Goal: Answer question/provide support

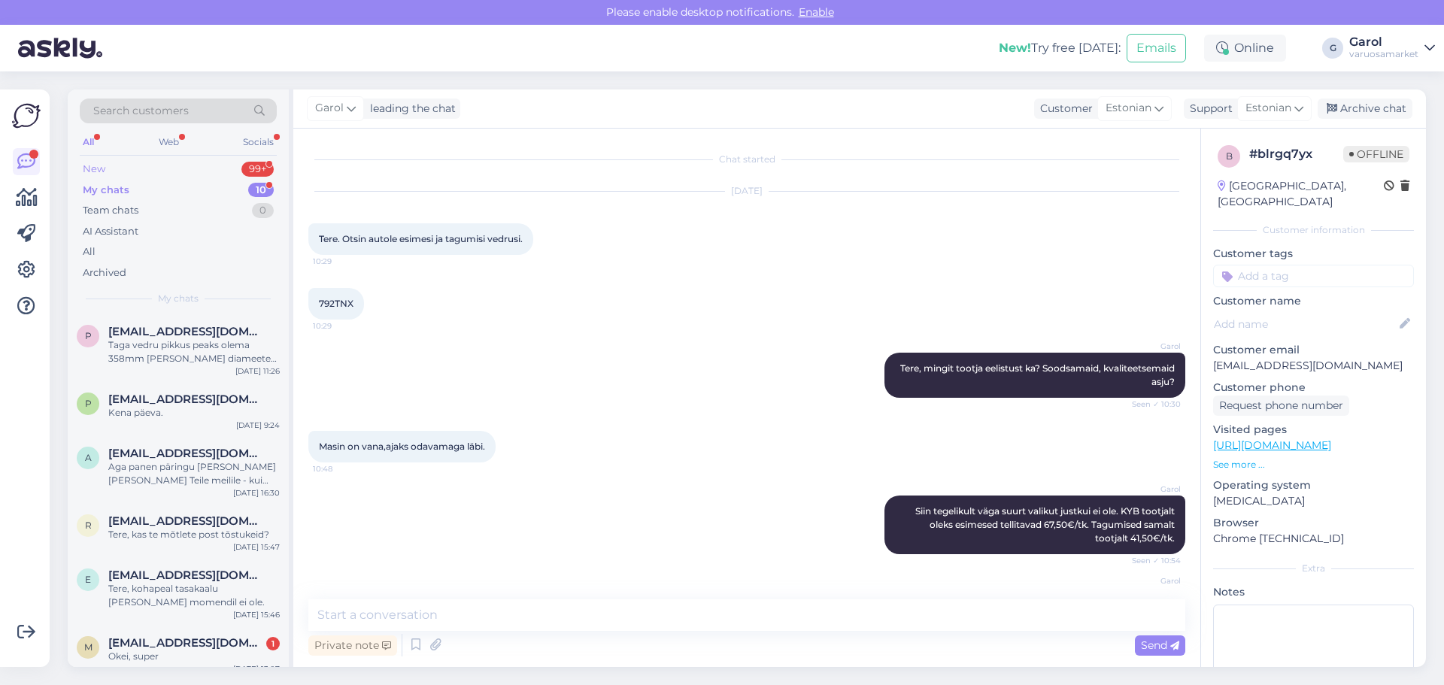
scroll to position [781, 0]
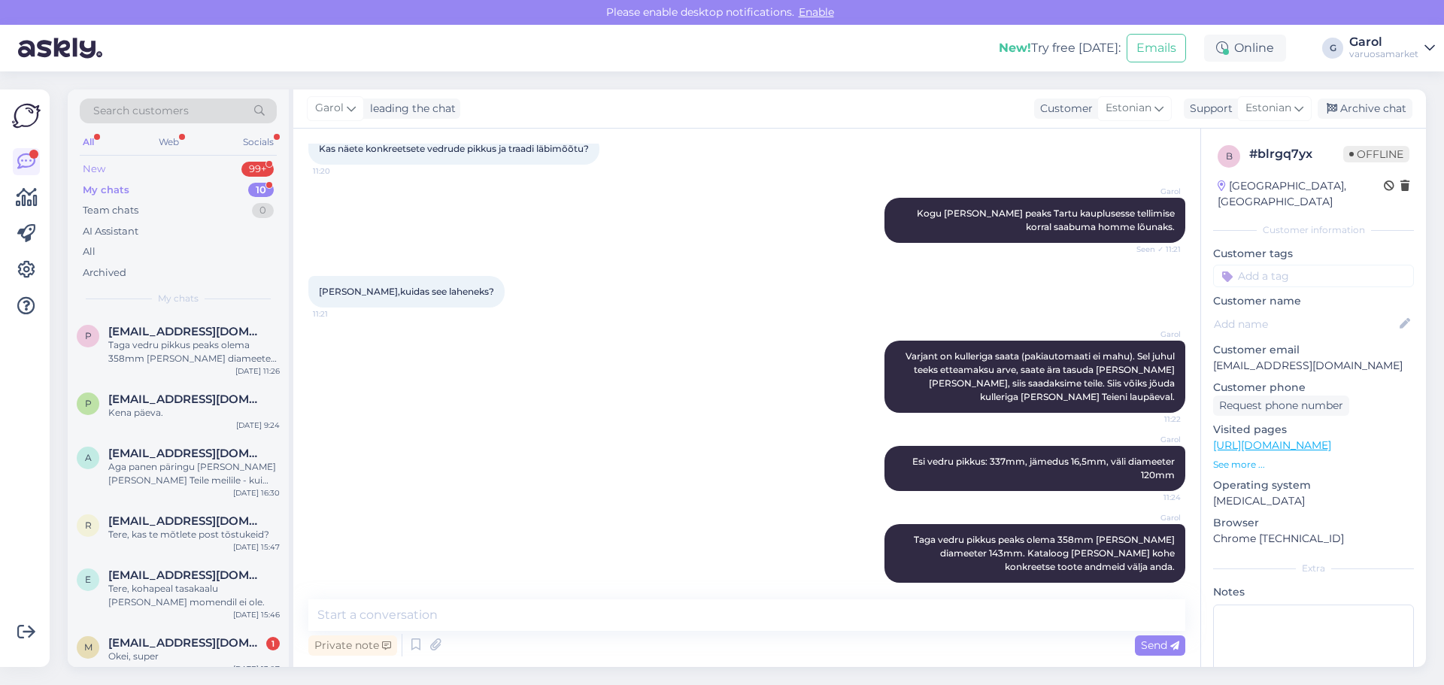
click at [223, 166] on div "New 99+" at bounding box center [178, 169] width 197 height 21
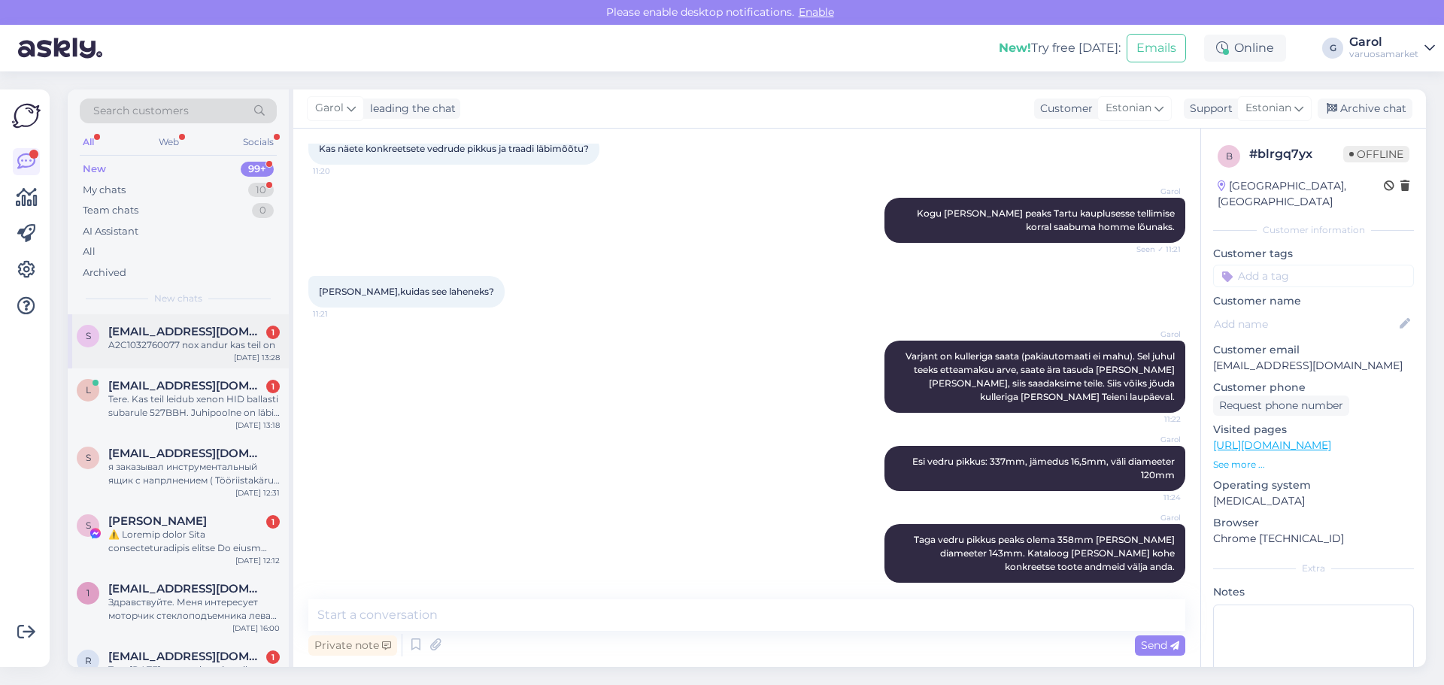
click at [196, 355] on div "s [EMAIL_ADDRESS][DOMAIN_NAME] 1 A2C1032760077 nox andur kas teil on [DATE] 13:…" at bounding box center [178, 341] width 221 height 54
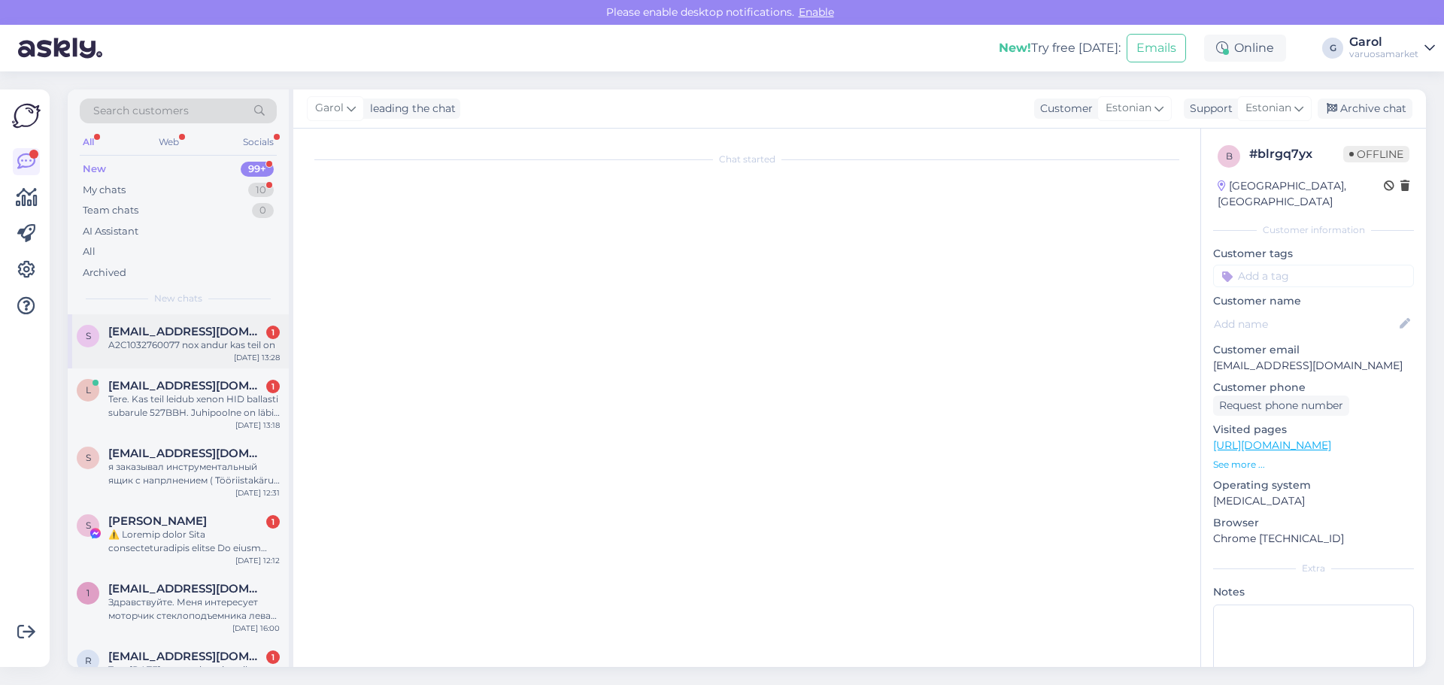
scroll to position [944, 0]
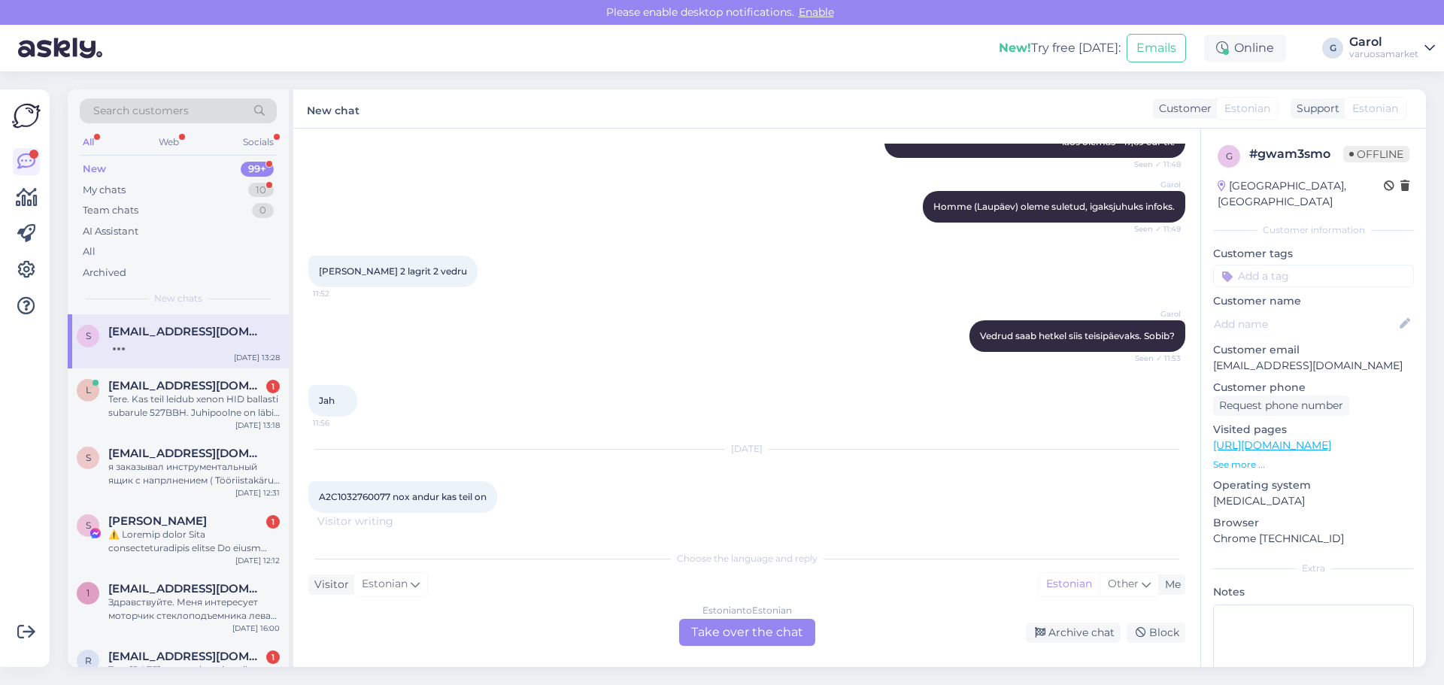
click at [354, 499] on span "A2C1032760077 nox andur kas teil on" at bounding box center [403, 496] width 168 height 11
copy span "A2C1032760077"
click at [739, 632] on div "Estonian to Estonian Take over the chat" at bounding box center [747, 632] width 136 height 27
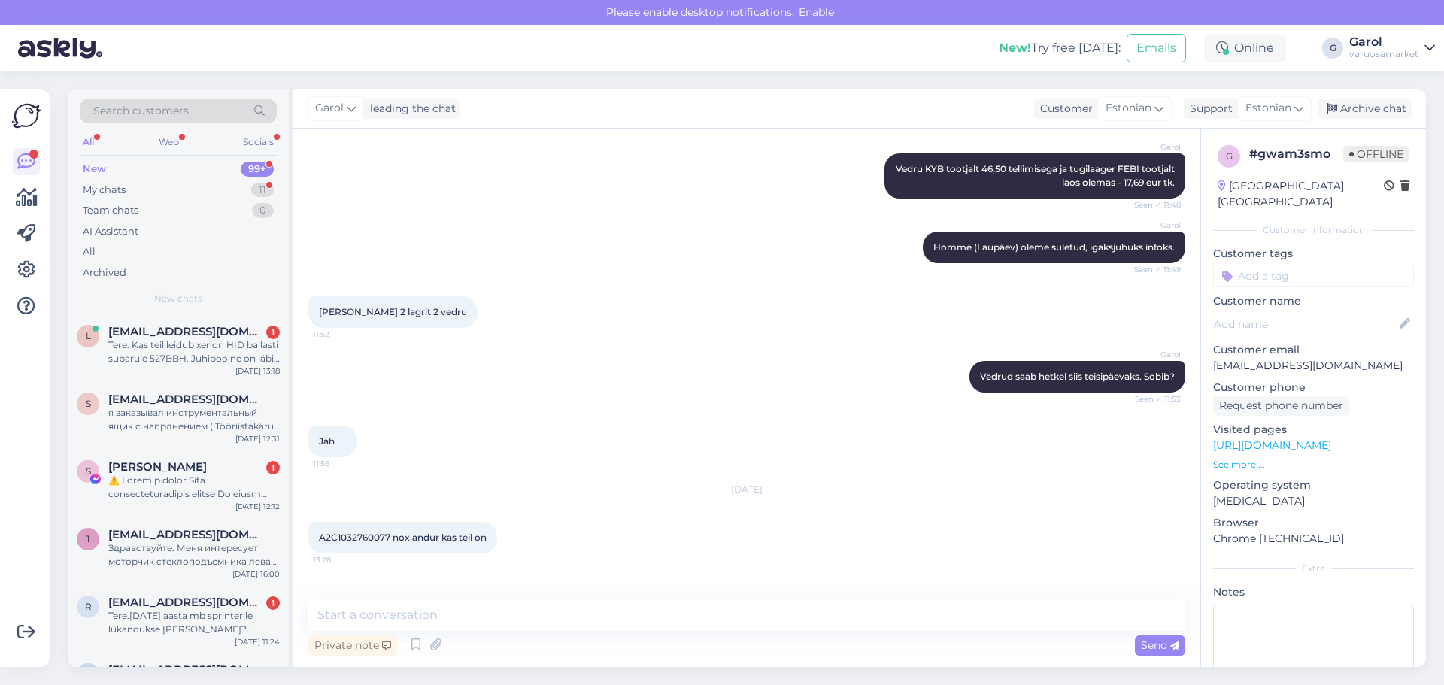
scroll to position [952, 0]
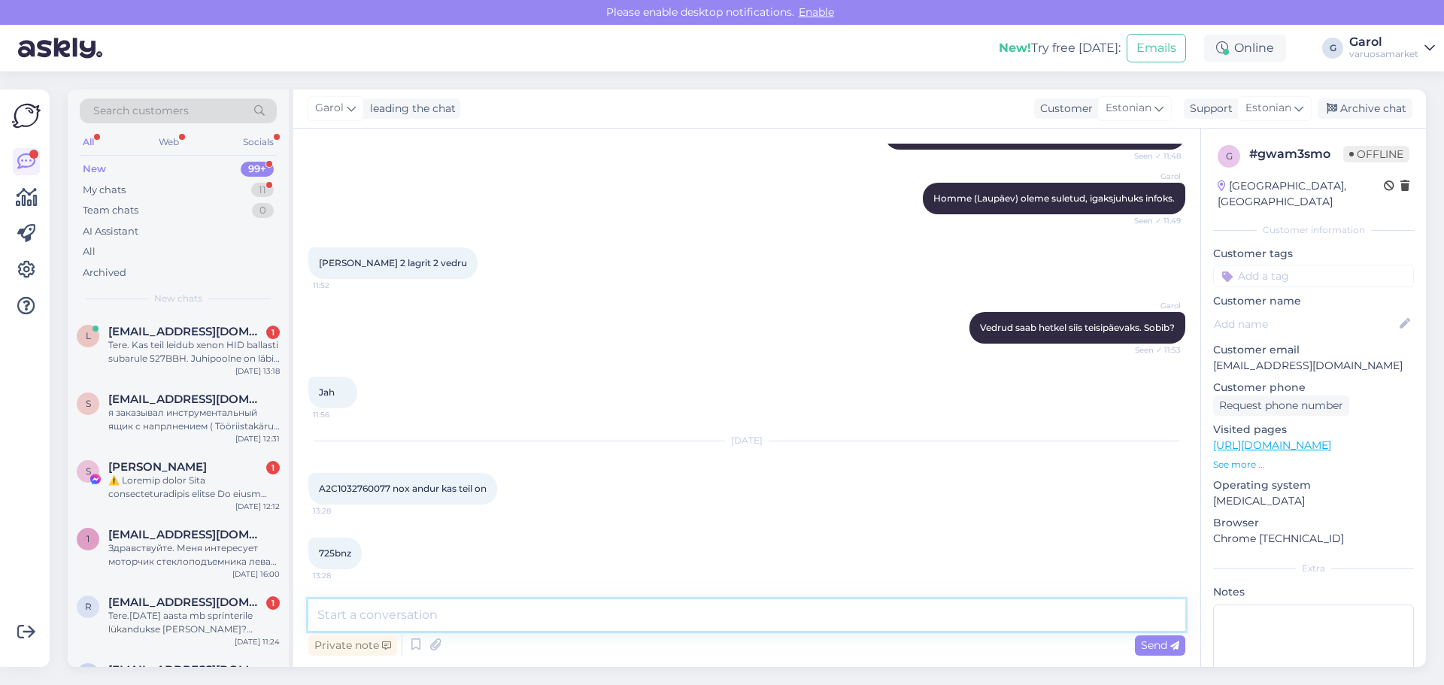
click at [442, 617] on textarea at bounding box center [746, 616] width 877 height 32
type textarea "Konkreetse koodiga andurit ei näe saadaval hetkel."
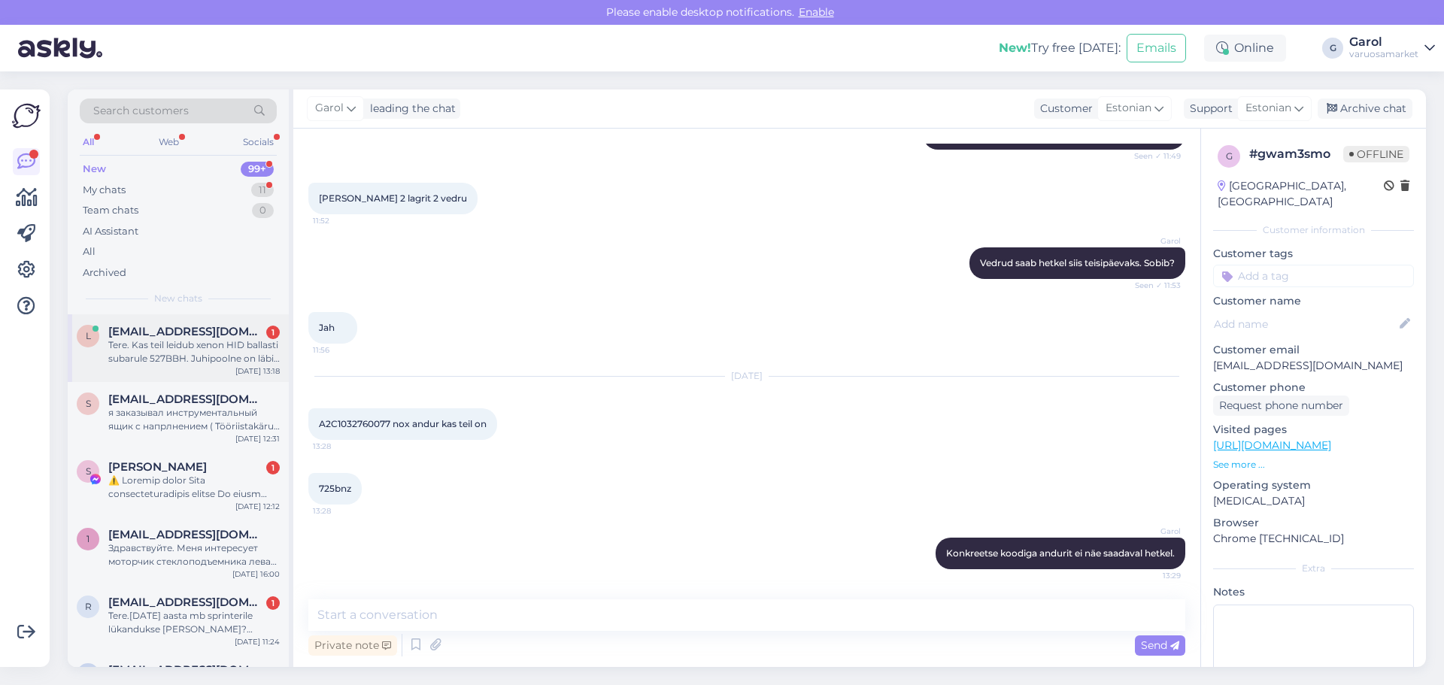
click at [233, 345] on div "Tere. Kas teil leidub xenon HID ballasti subarule 527BBH. Juhipoolne on läbi, k…" at bounding box center [194, 351] width 172 height 27
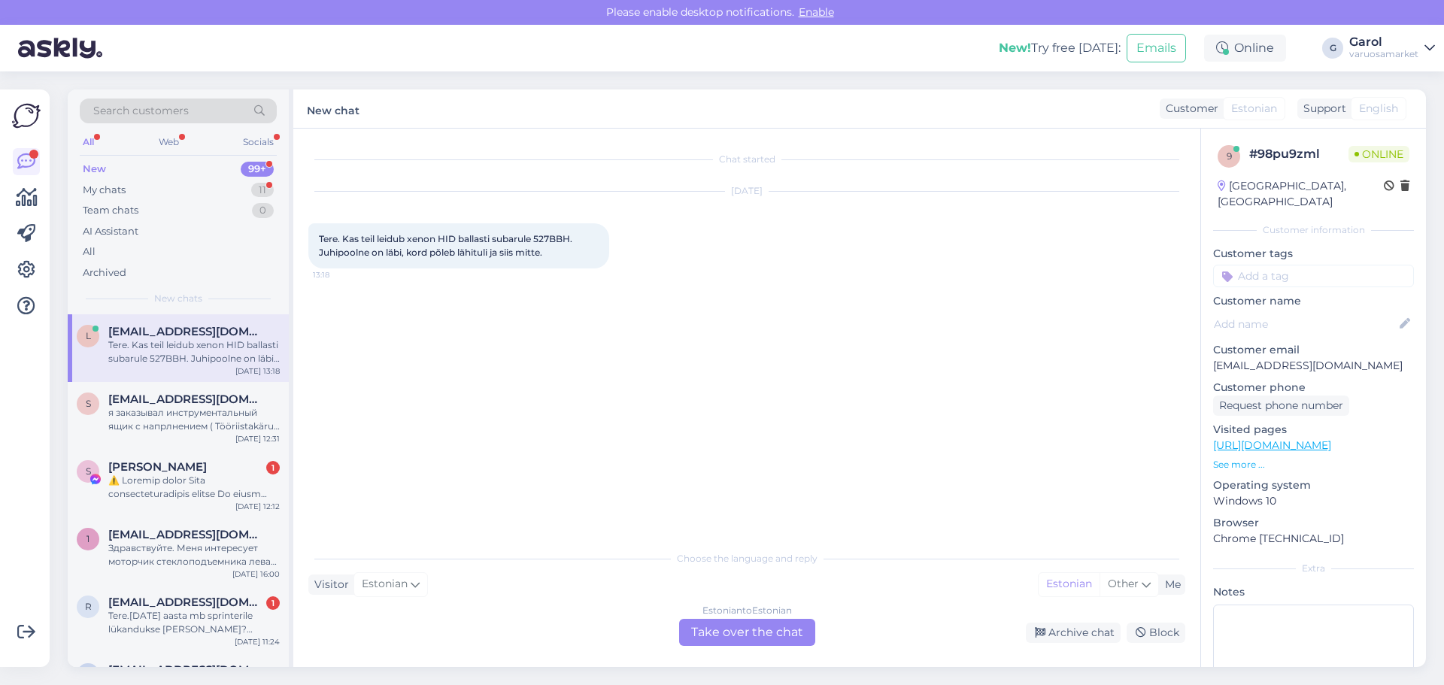
click at [561, 237] on span "Tere. Kas teil leidub xenon HID ballasti subarule 527BBH. Juhipoolne on läbi, k…" at bounding box center [447, 245] width 256 height 25
copy span "527BBH"
click at [729, 633] on div "Estonian to Estonian Take over the chat" at bounding box center [747, 632] width 136 height 27
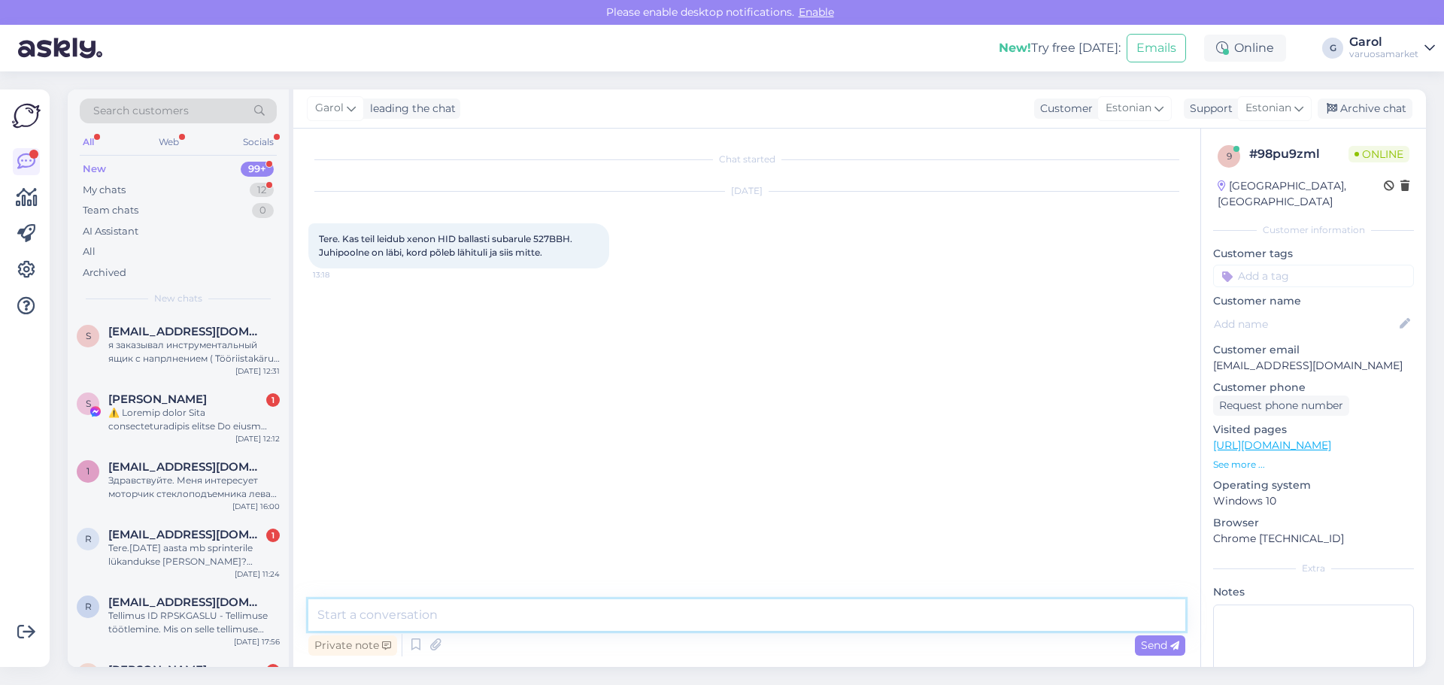
click at [674, 622] on textarea at bounding box center [746, 616] width 877 height 32
click at [667, 619] on textarea "Tere, ESEN SKV tootjalt tellitav näiteks homseks." at bounding box center [746, 616] width 877 height 32
type textarea "Tere, ESEN SKV tootjalt tellitav näiteks homseks. 35,85"
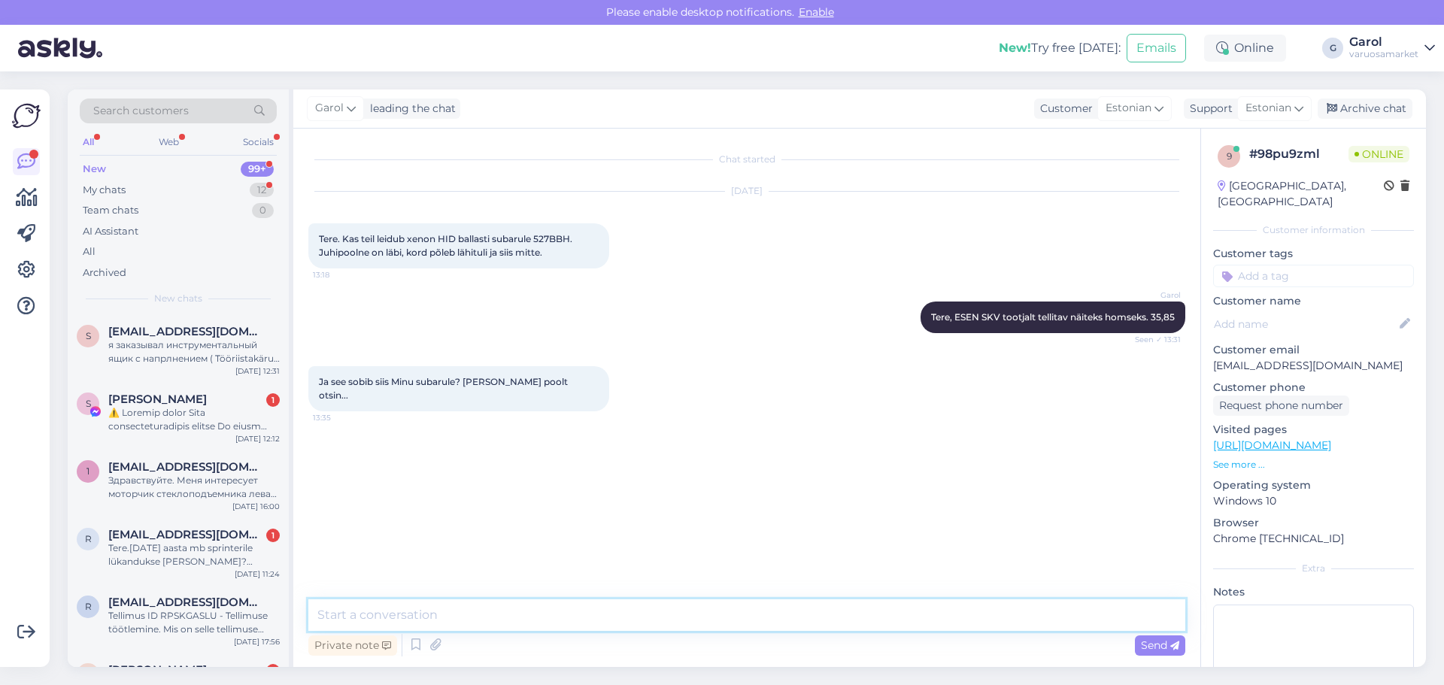
click at [562, 619] on textarea at bounding box center [746, 616] width 877 height 32
type textarea "VIN järgi võetud tule ballasti OE järgi on klappiv toode."
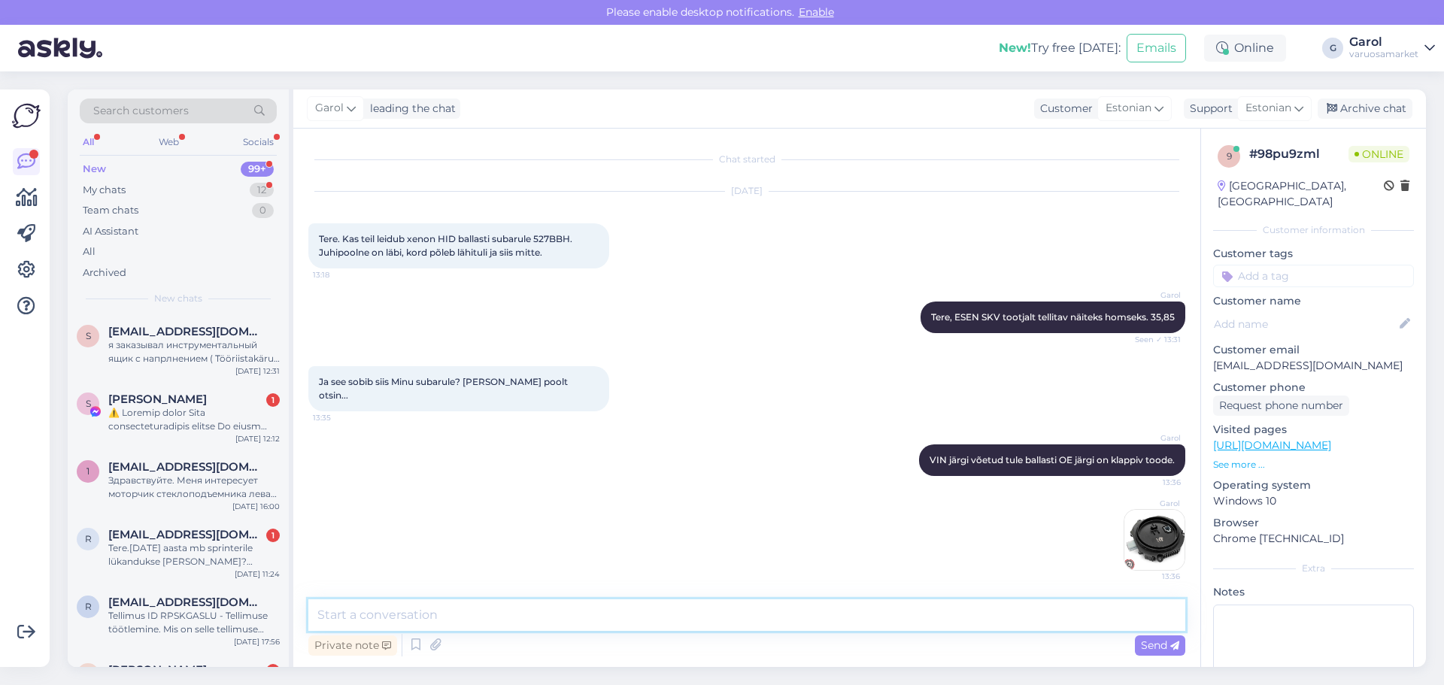
click at [742, 615] on textarea at bounding box center [746, 616] width 877 height 32
paste textarea "T"
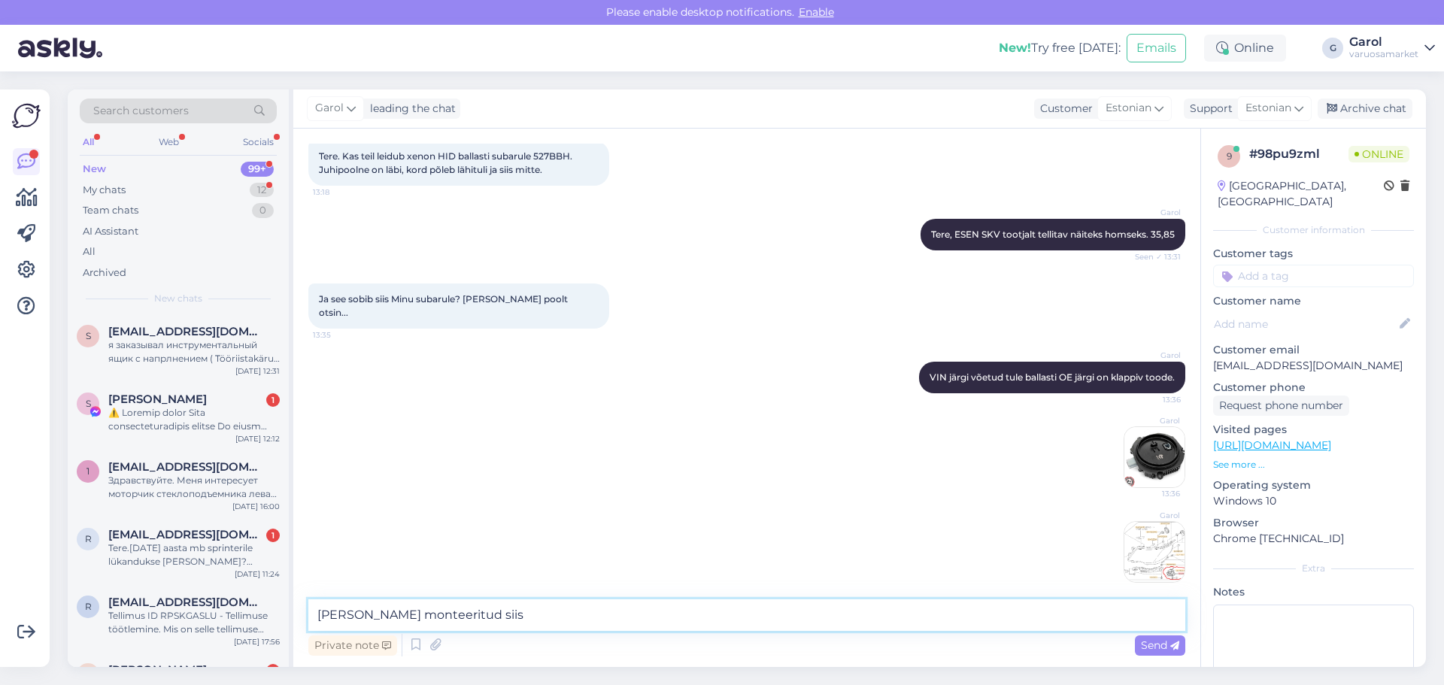
type textarea "[PERSON_NAME] monteeritud siis."
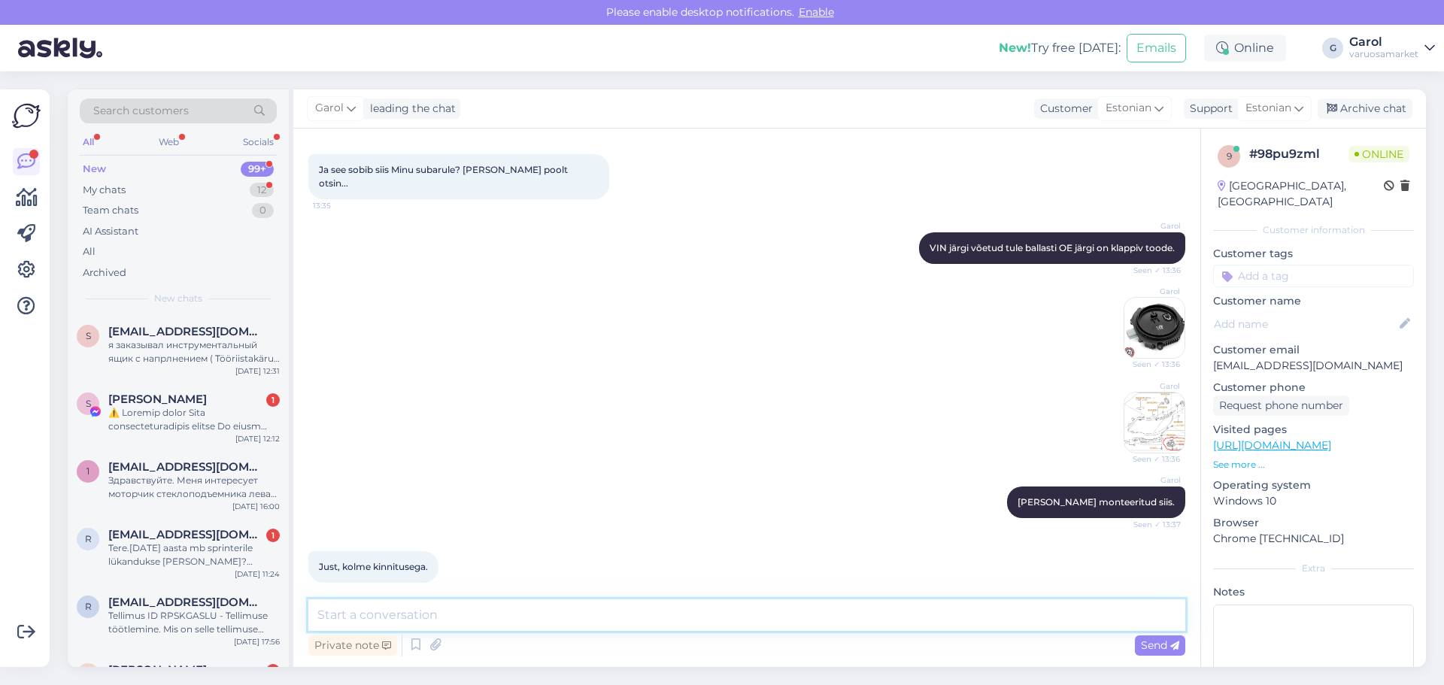
scroll to position [277, 0]
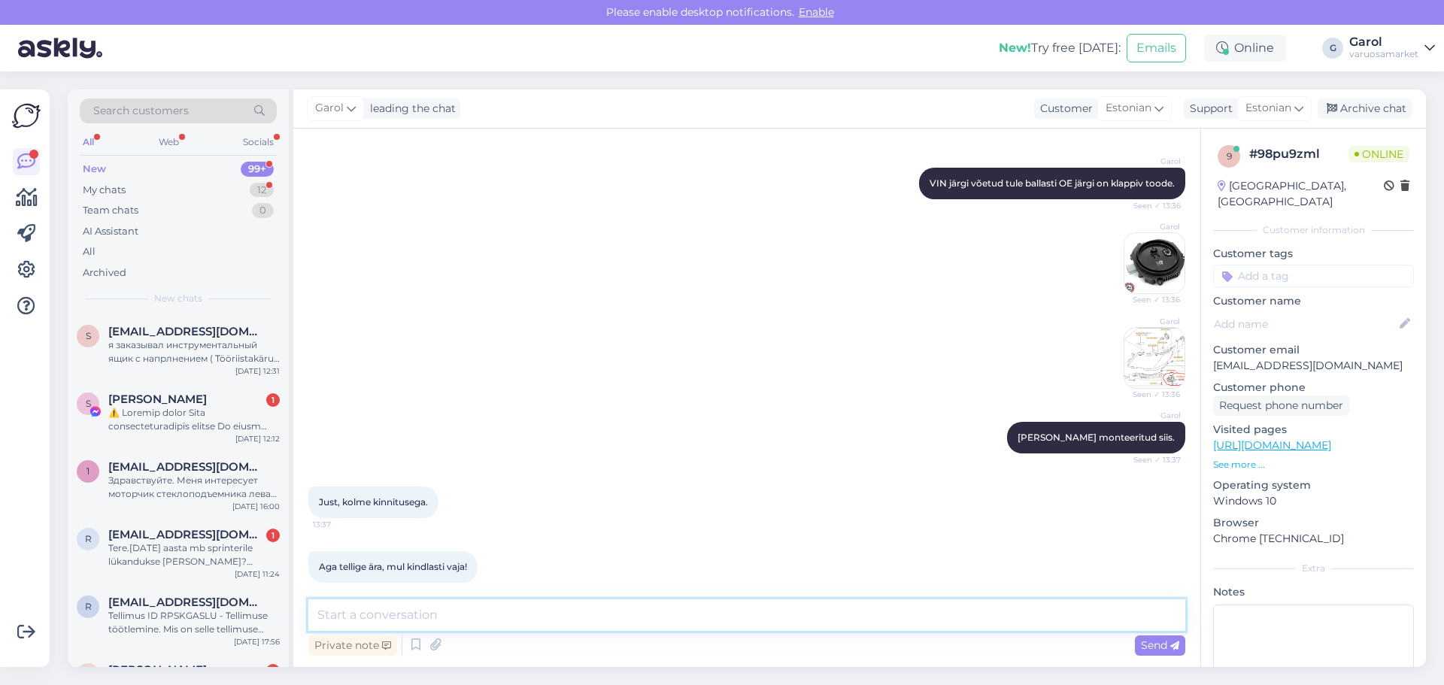
drag, startPoint x: 577, startPoint y: 607, endPoint x: 463, endPoint y: 564, distance: 122.1
click at [568, 607] on textarea at bounding box center [746, 616] width 877 height 32
type textarea "Tulete Tartu kauplusesse ise järgi sellele?"
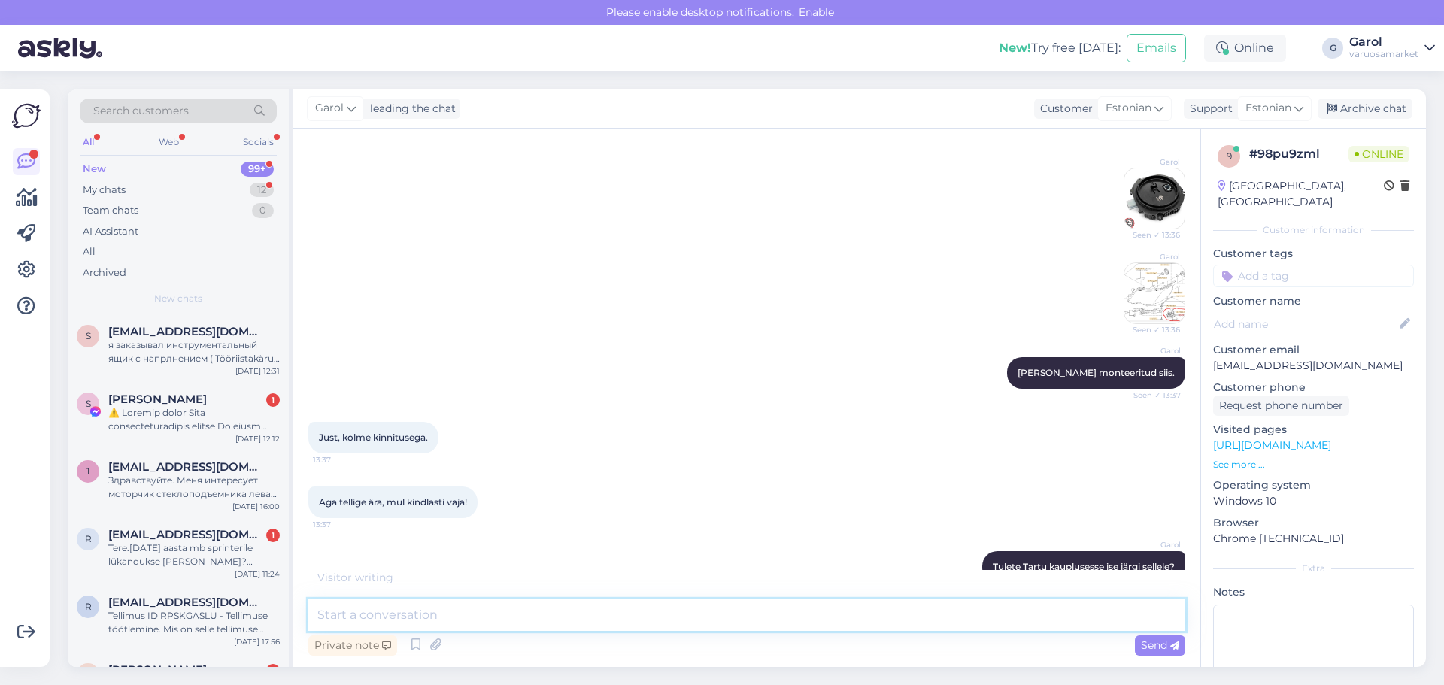
scroll to position [406, 0]
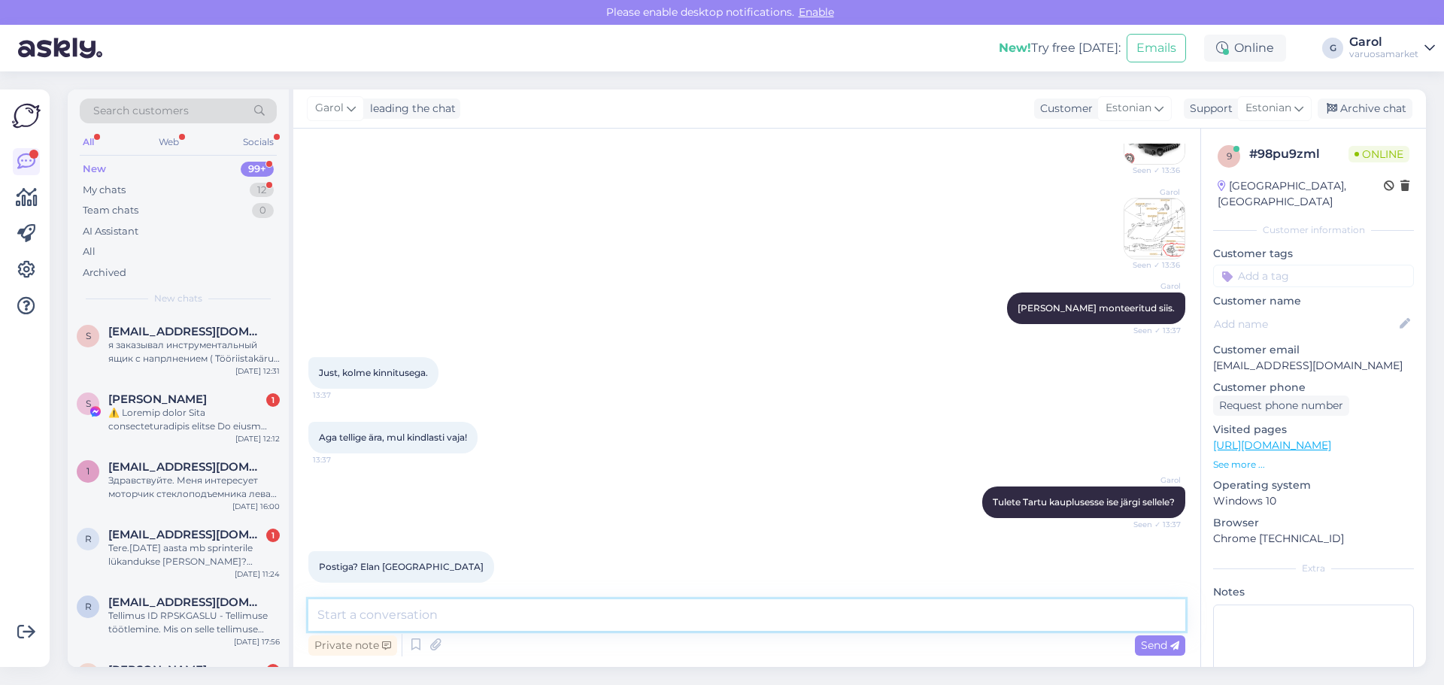
click at [445, 612] on textarea at bounding box center [746, 616] width 877 height 32
type textarea "Saab ikka, pakiautomaati näiteks."
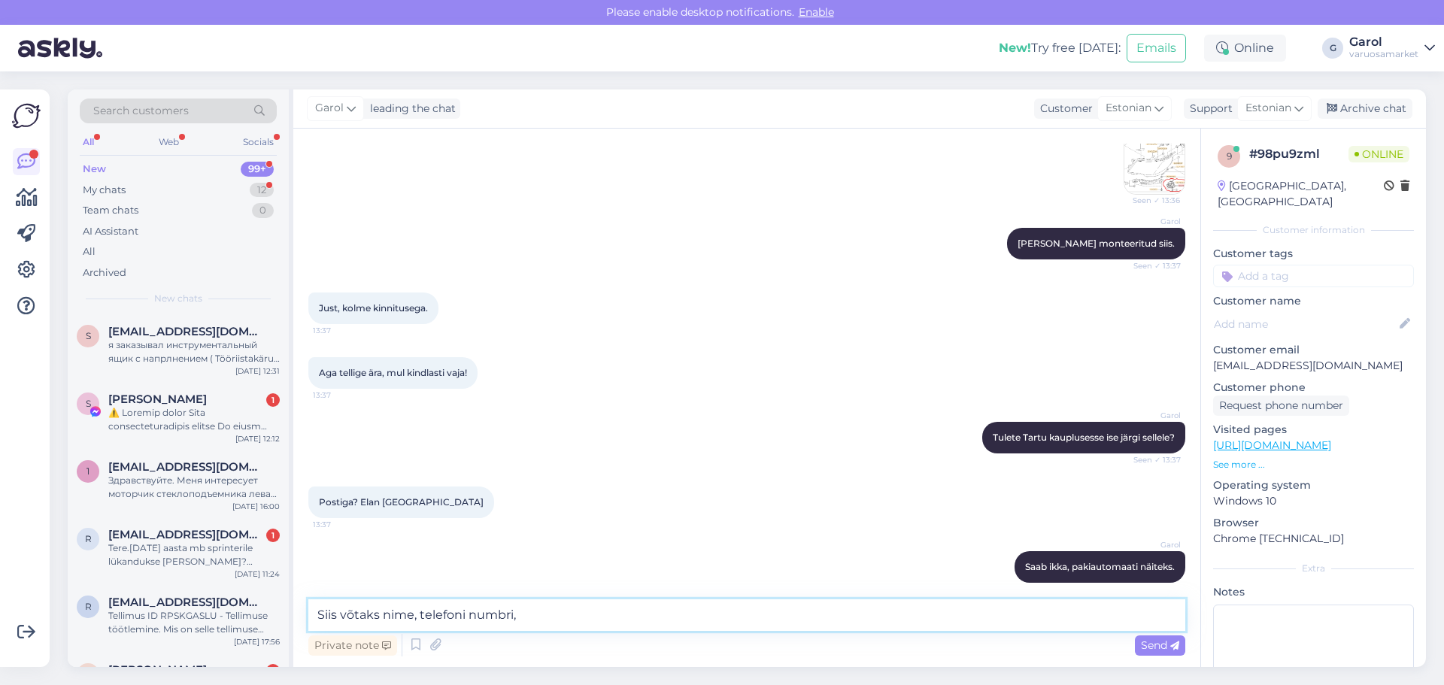
scroll to position [536, 0]
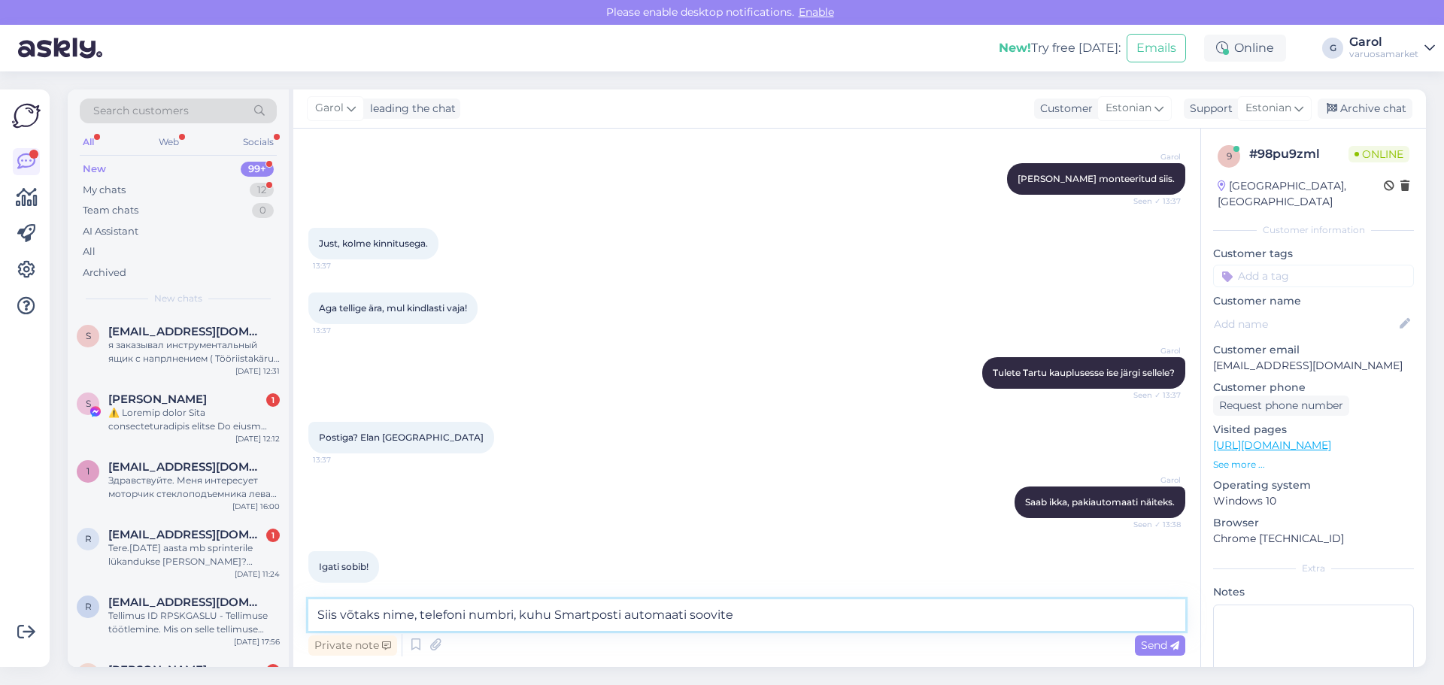
type textarea "Siis võtaks nime, telefoni numbri, kuhu Smartposti automaati soovite."
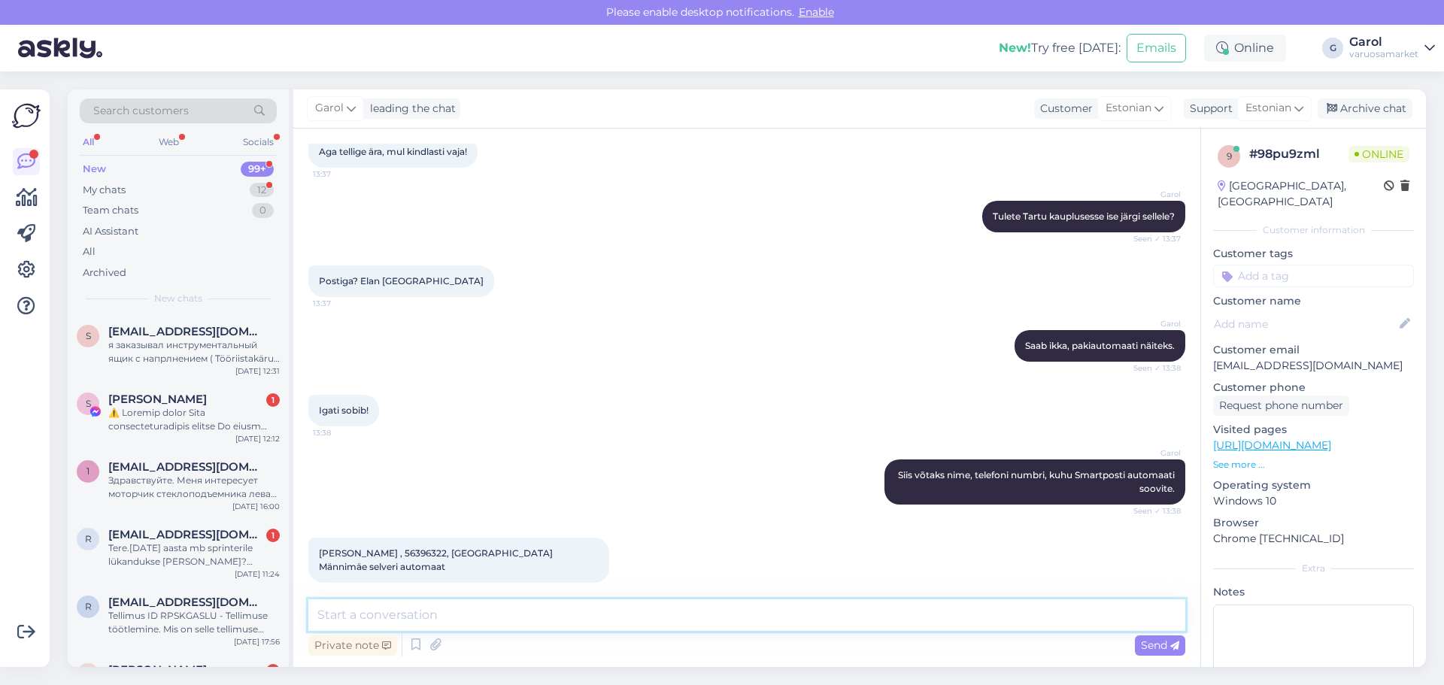
scroll to position [757, 0]
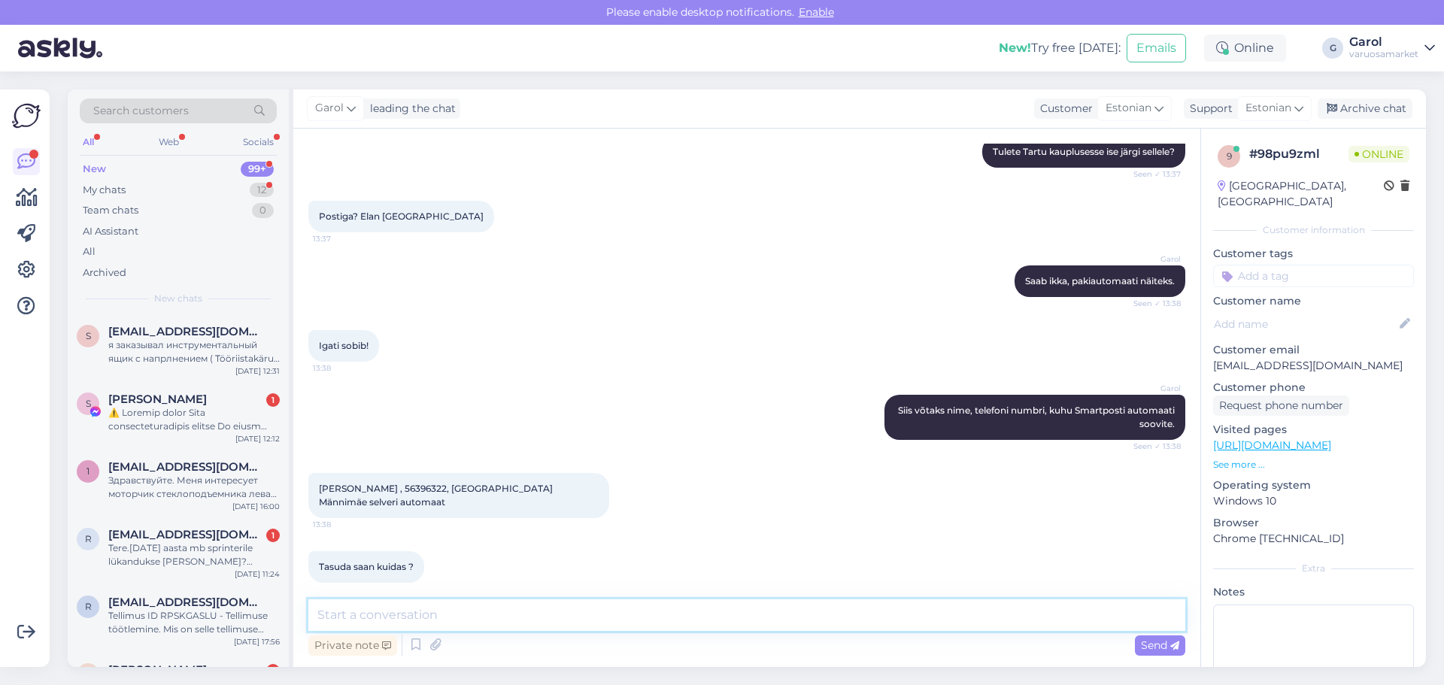
click at [456, 621] on textarea at bounding box center [746, 616] width 877 height 32
type textarea "Saadan Teile [PERSON_NAME] pärast ettemaksu arve meilile."
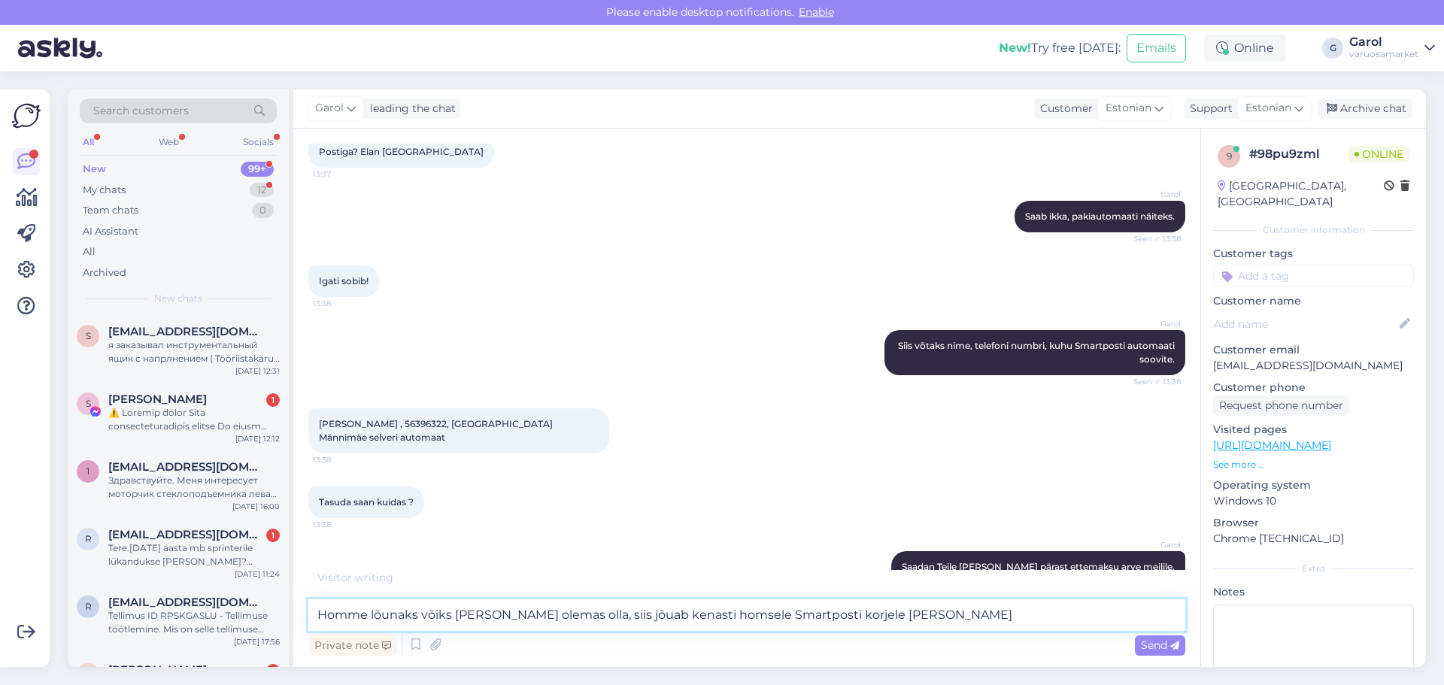
scroll to position [886, 0]
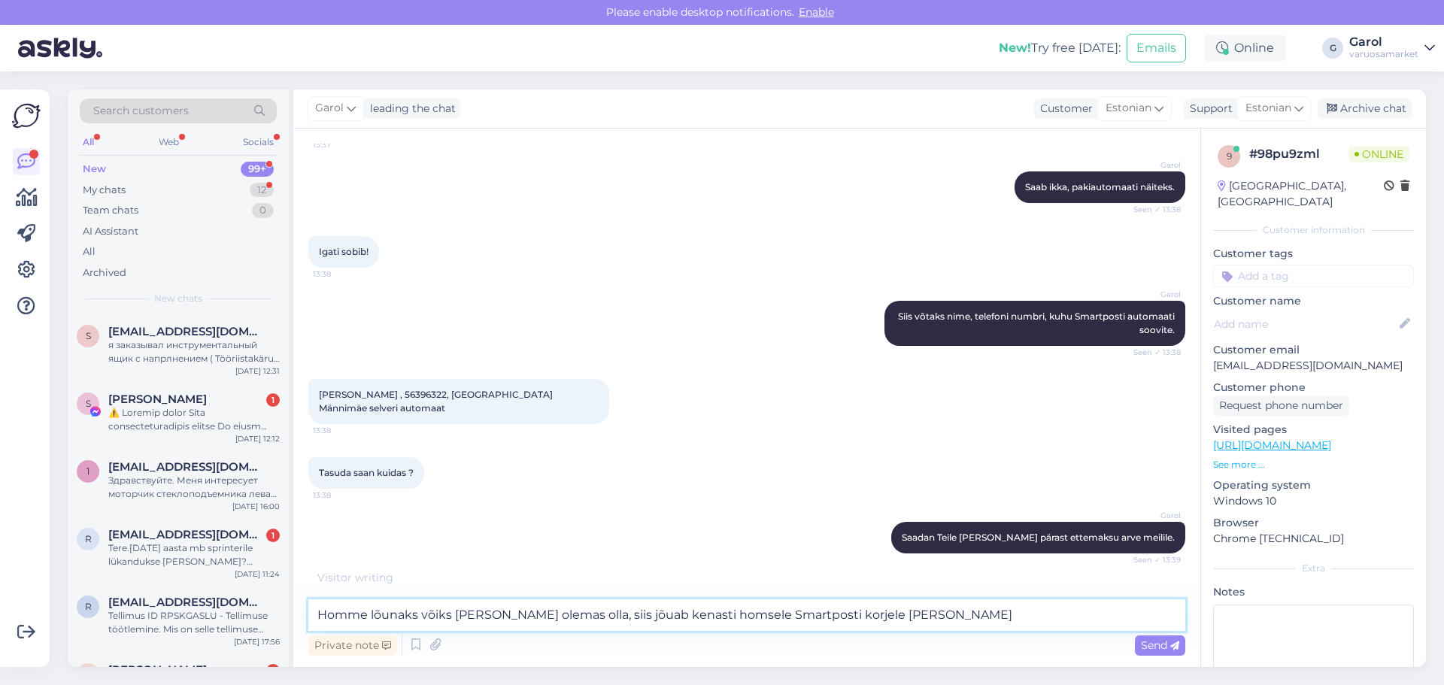
type textarea "Homme lõunaks võiks [PERSON_NAME] olemas olla, siis jõuab kenasti homsele Smart…"
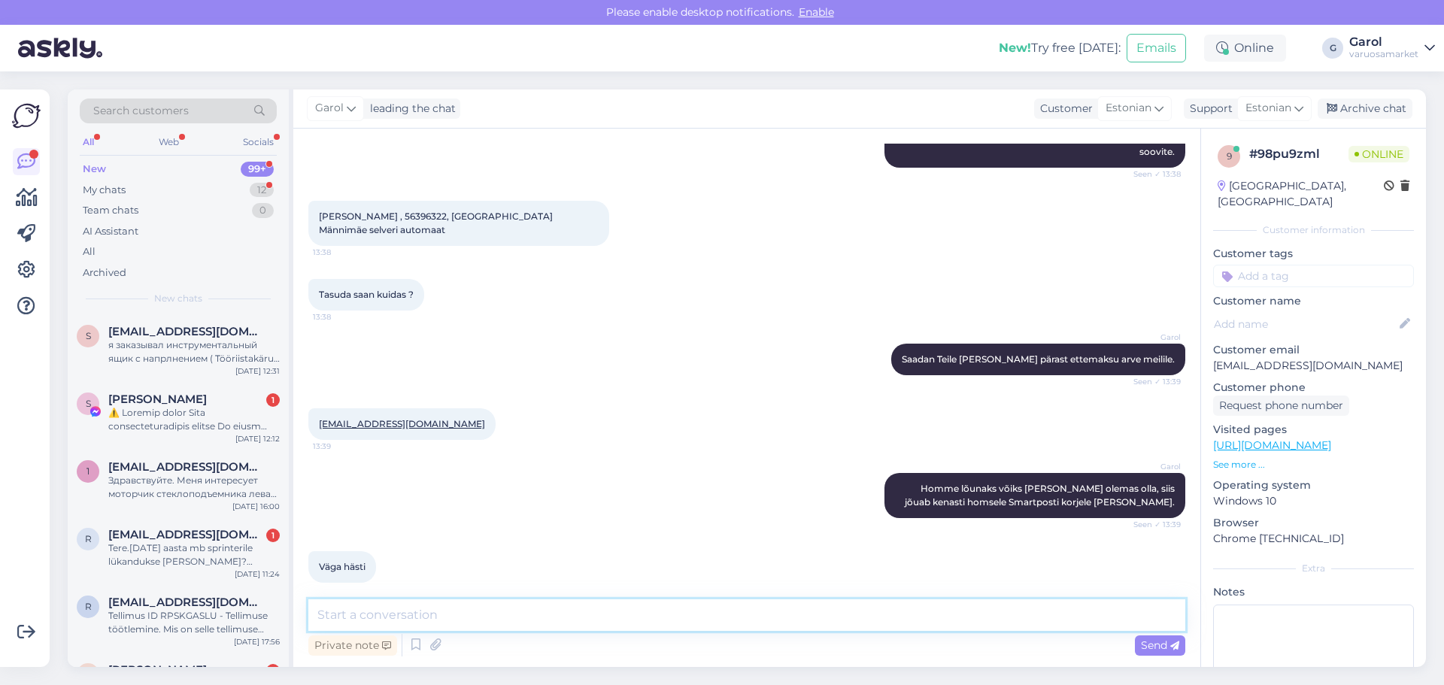
scroll to position [1094, 0]
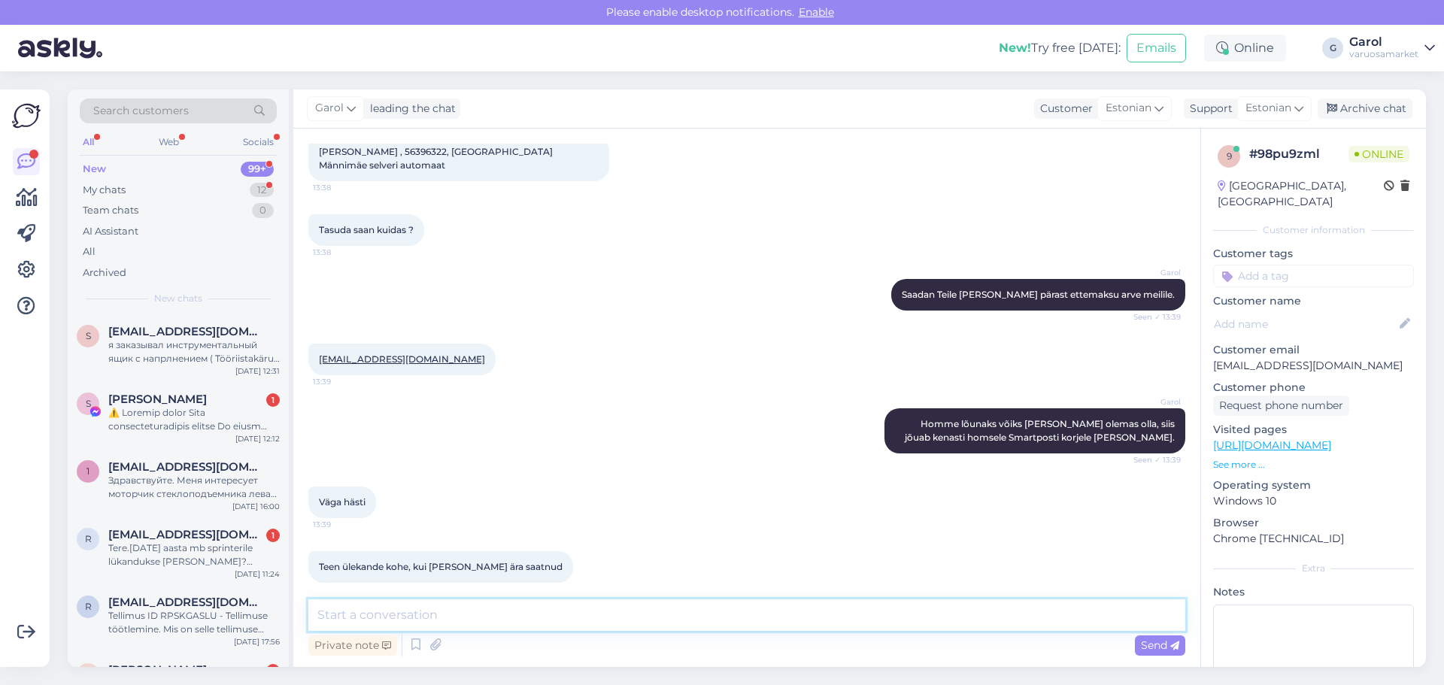
click at [577, 605] on textarea at bounding box center [746, 616] width 877 height 32
type textarea "Pisike hetk :)"
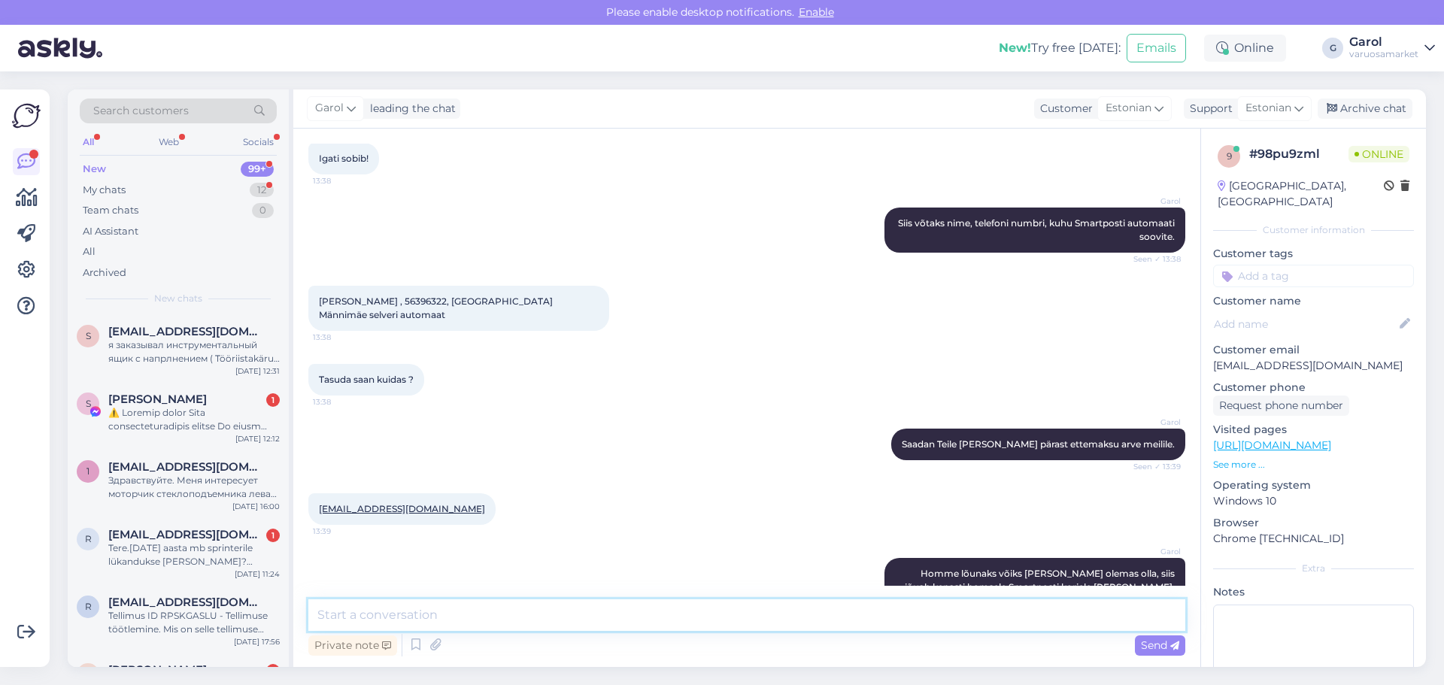
scroll to position [922, 0]
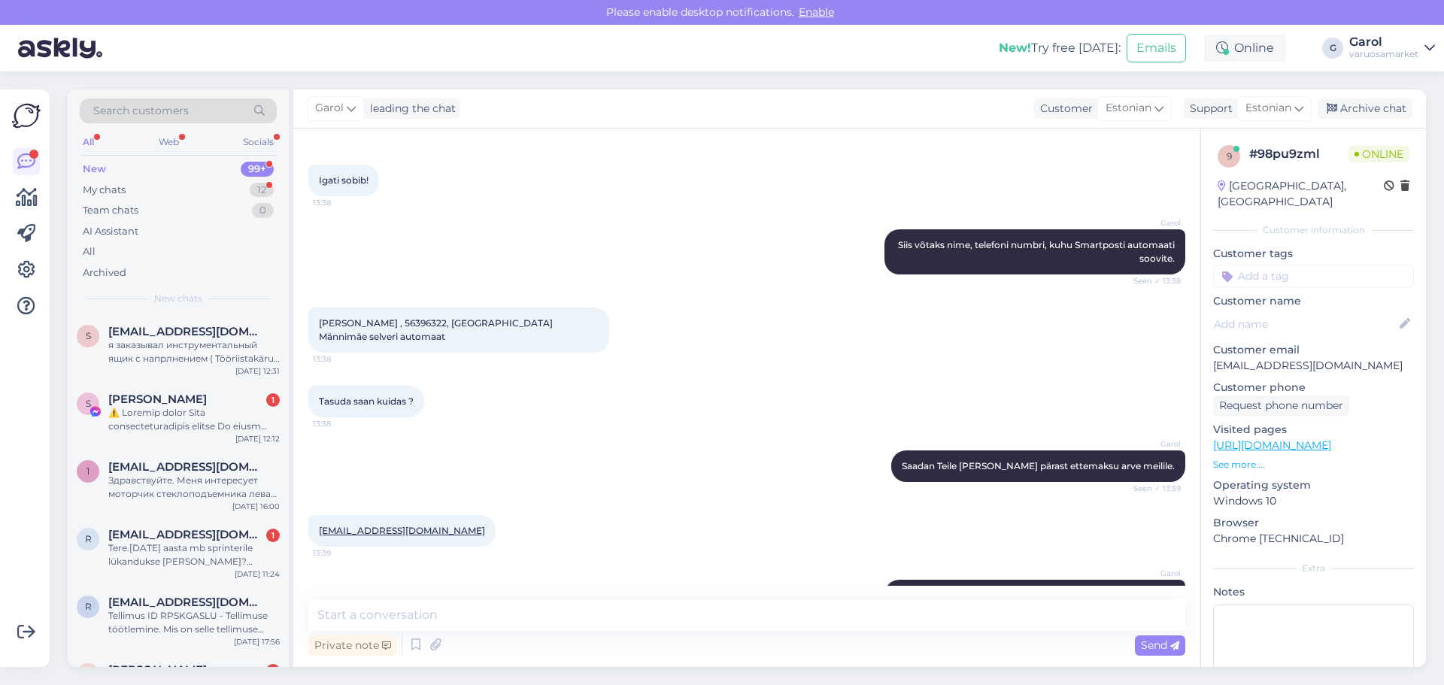
click at [403, 317] on span "[PERSON_NAME] , 56396322, [GEOGRAPHIC_DATA] Männimäe selveri automaat" at bounding box center [437, 329] width 236 height 25
copy span "56396322"
click at [1229, 358] on p "[EMAIL_ADDRESS][DOMAIN_NAME]" at bounding box center [1313, 366] width 201 height 16
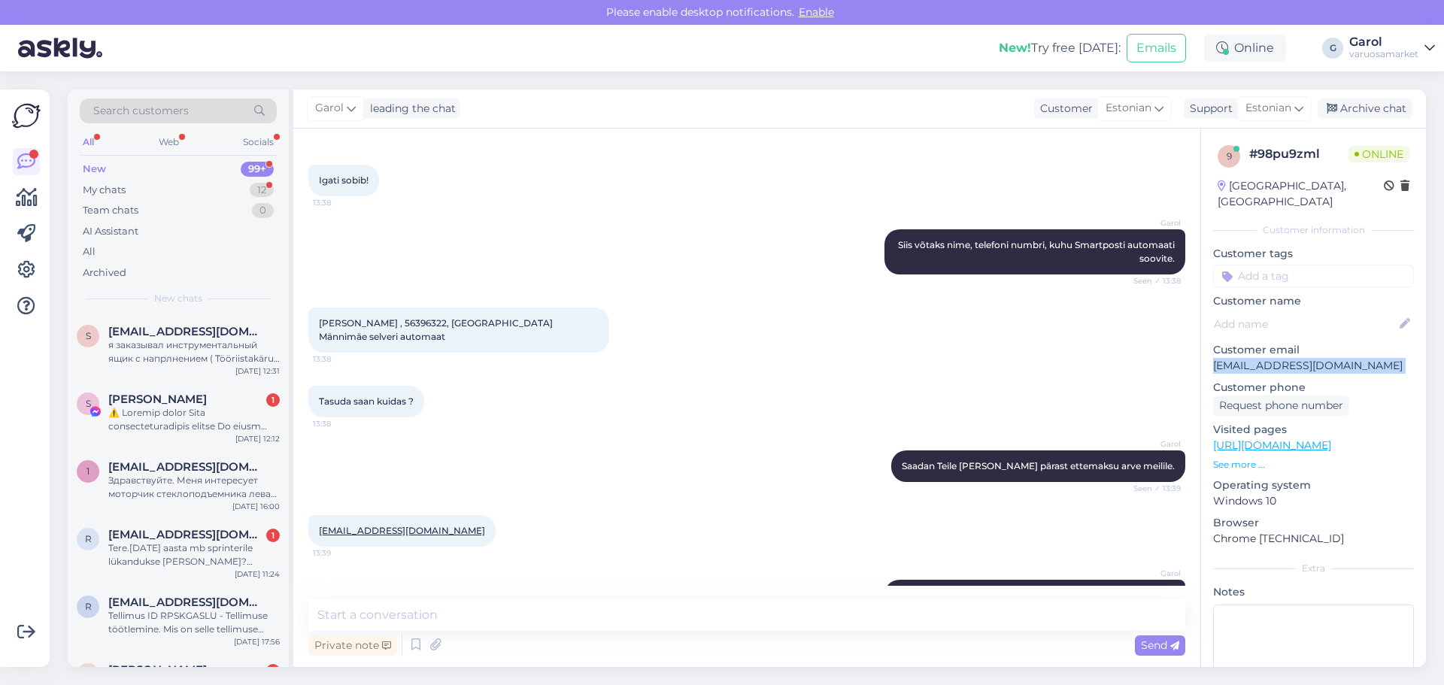
click at [1229, 358] on p "[EMAIL_ADDRESS][DOMAIN_NAME]" at bounding box center [1313, 366] width 201 height 16
copy p "[EMAIL_ADDRESS][DOMAIN_NAME]"
click at [514, 612] on textarea at bounding box center [746, 616] width 877 height 32
click at [521, 621] on textarea at bounding box center [746, 616] width 877 height 32
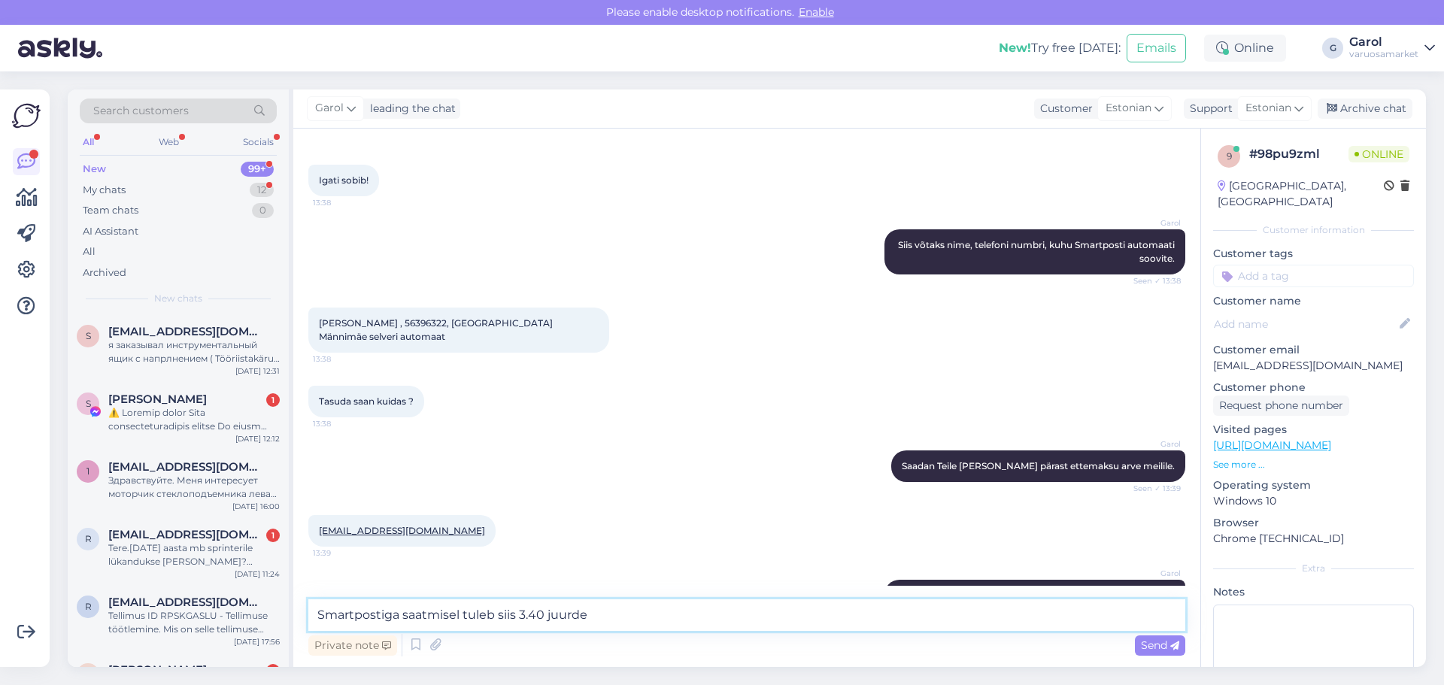
type textarea "Smartpostiga saatmisel tuleb siis 3.40 juurde."
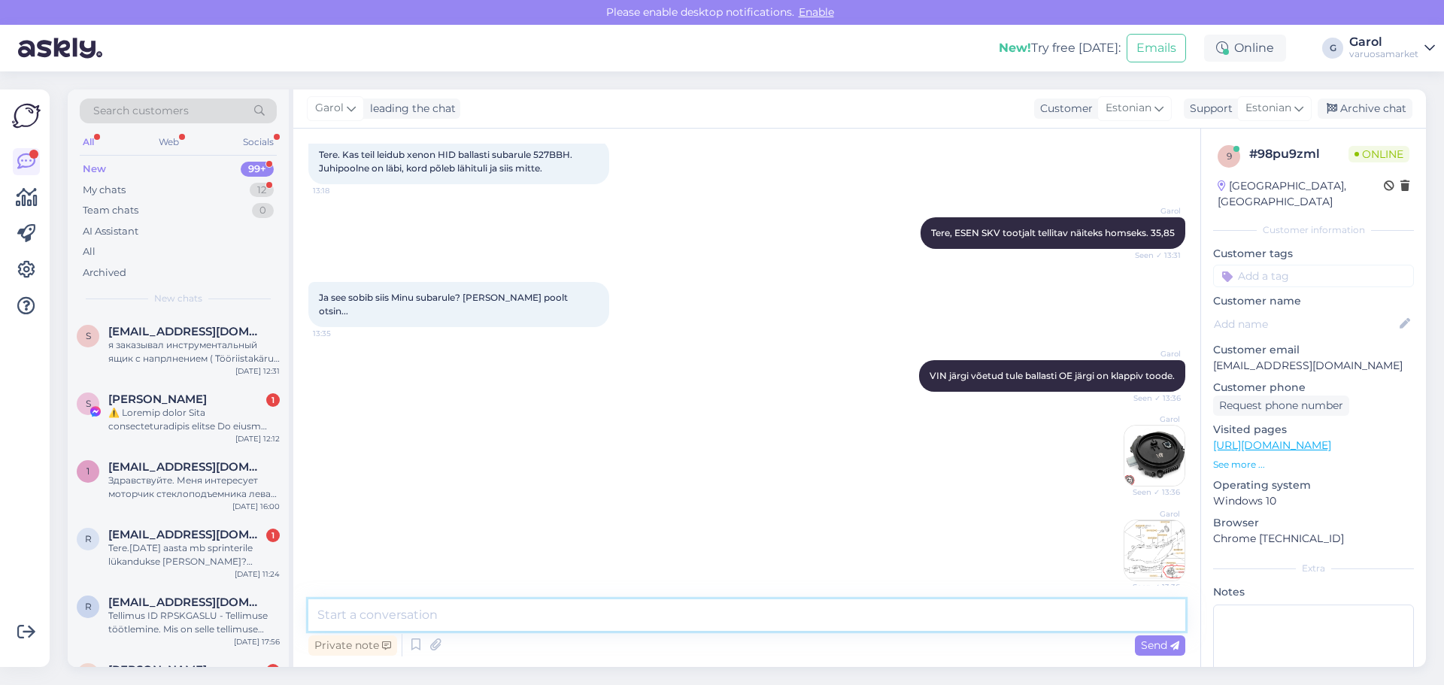
scroll to position [1352, 0]
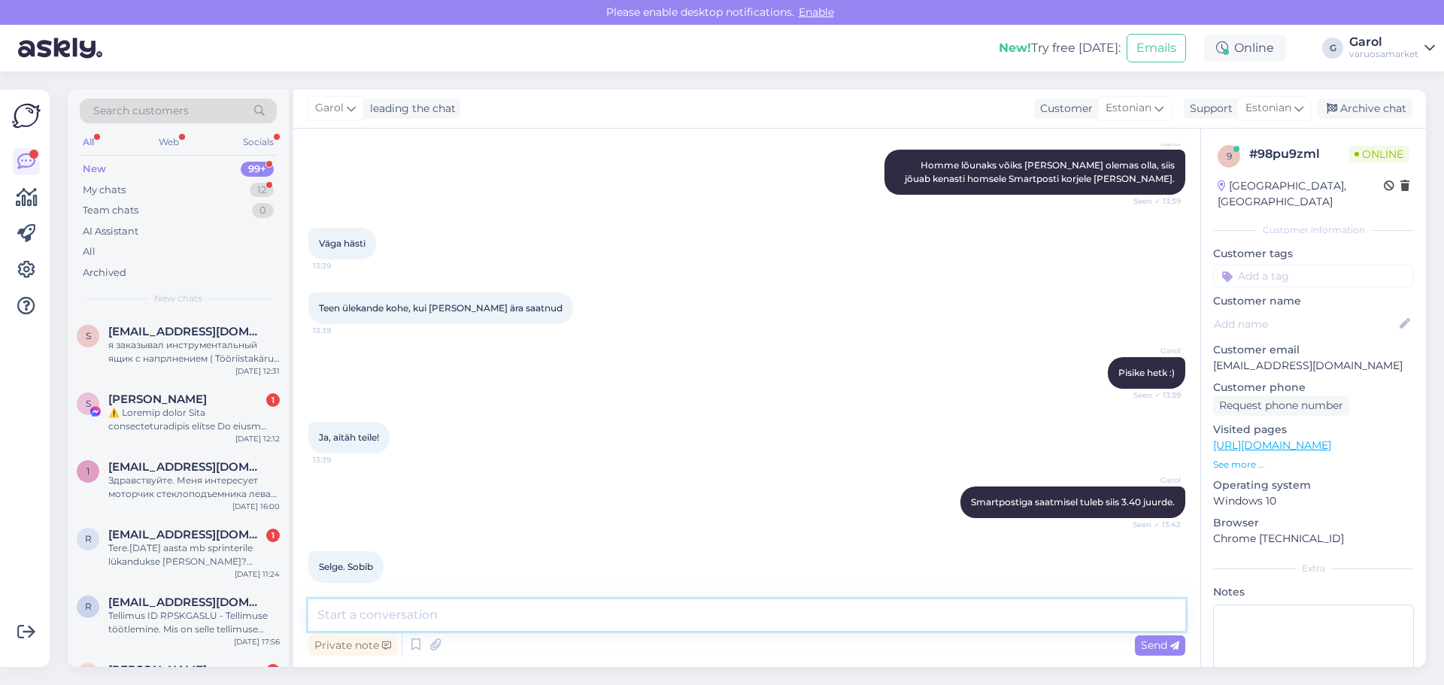
click at [487, 609] on textarea at bounding box center [746, 616] width 877 height 32
type textarea "Ettemaksu arve saadetud meilile. Ühtlasi tellisin kauba [PERSON_NAME] ära, et h…"
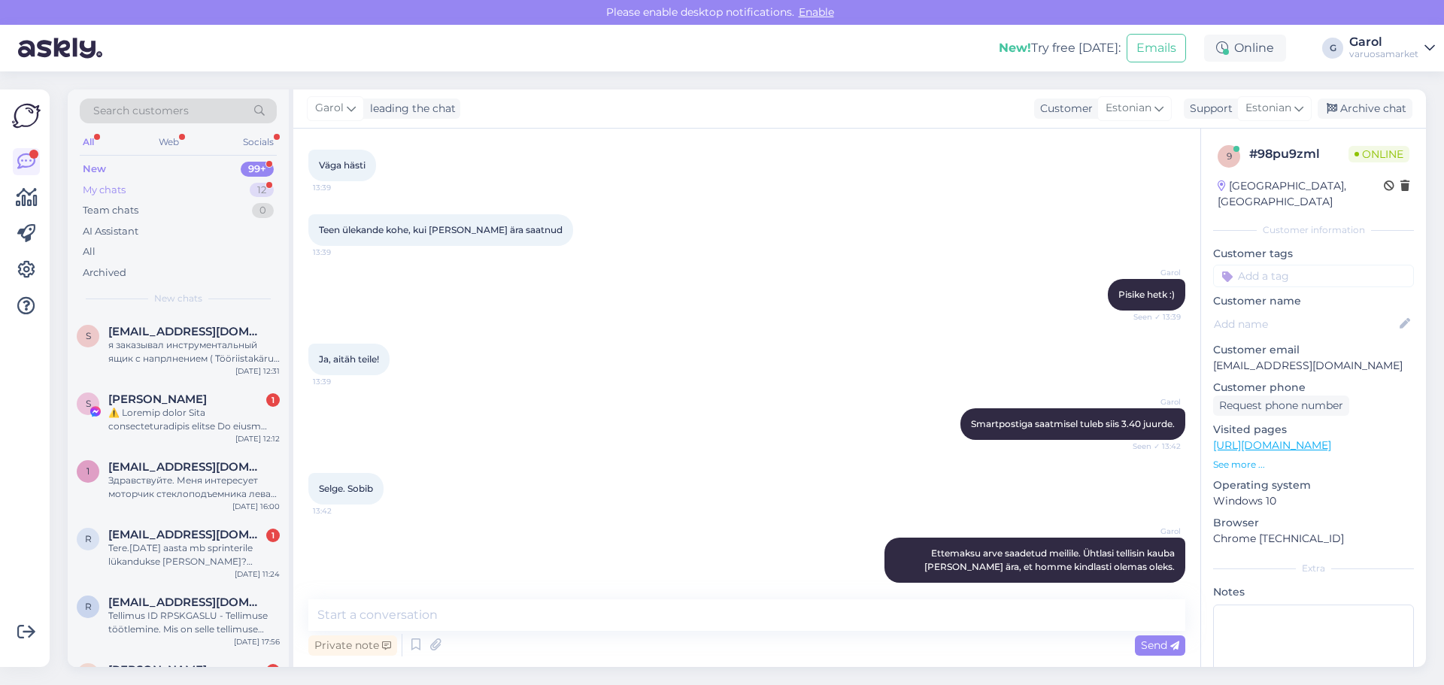
click at [220, 190] on div "My chats 12" at bounding box center [178, 190] width 197 height 21
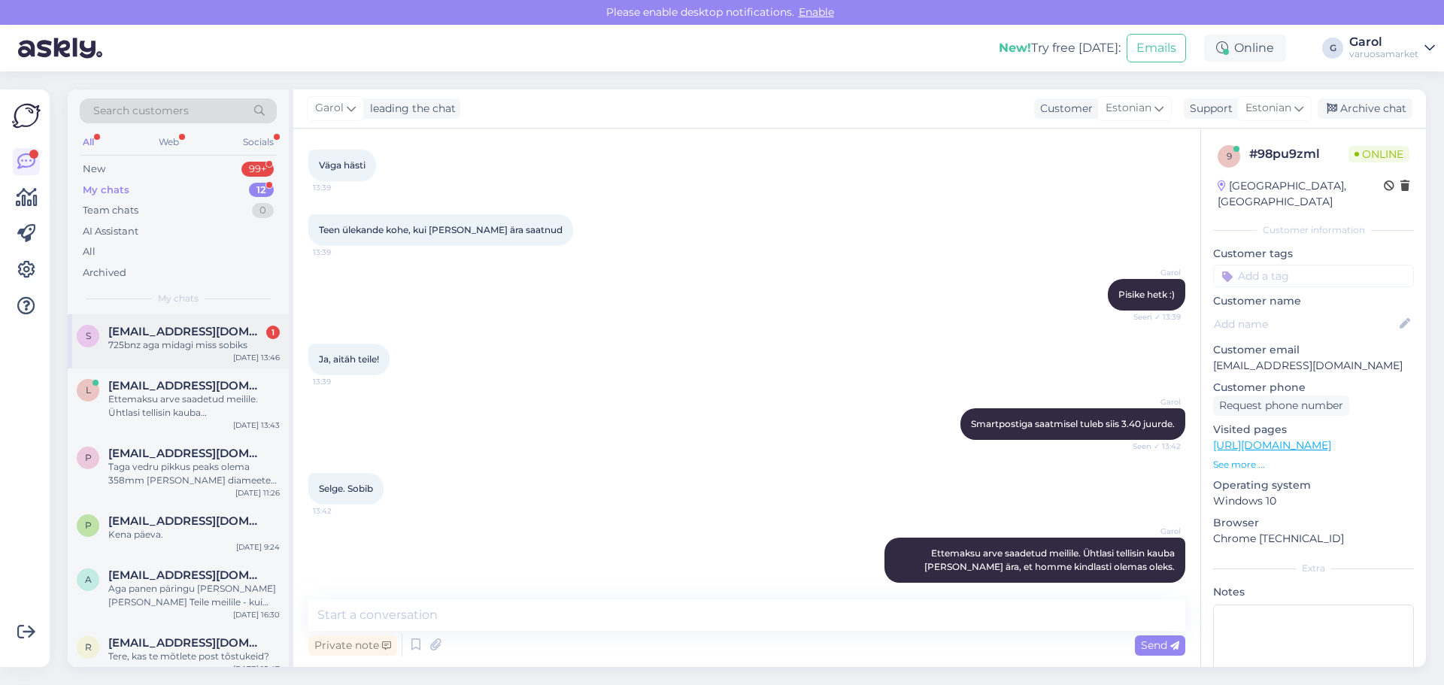
click at [209, 351] on div "725bnz aga midagi miss sobiks" at bounding box center [194, 345] width 172 height 14
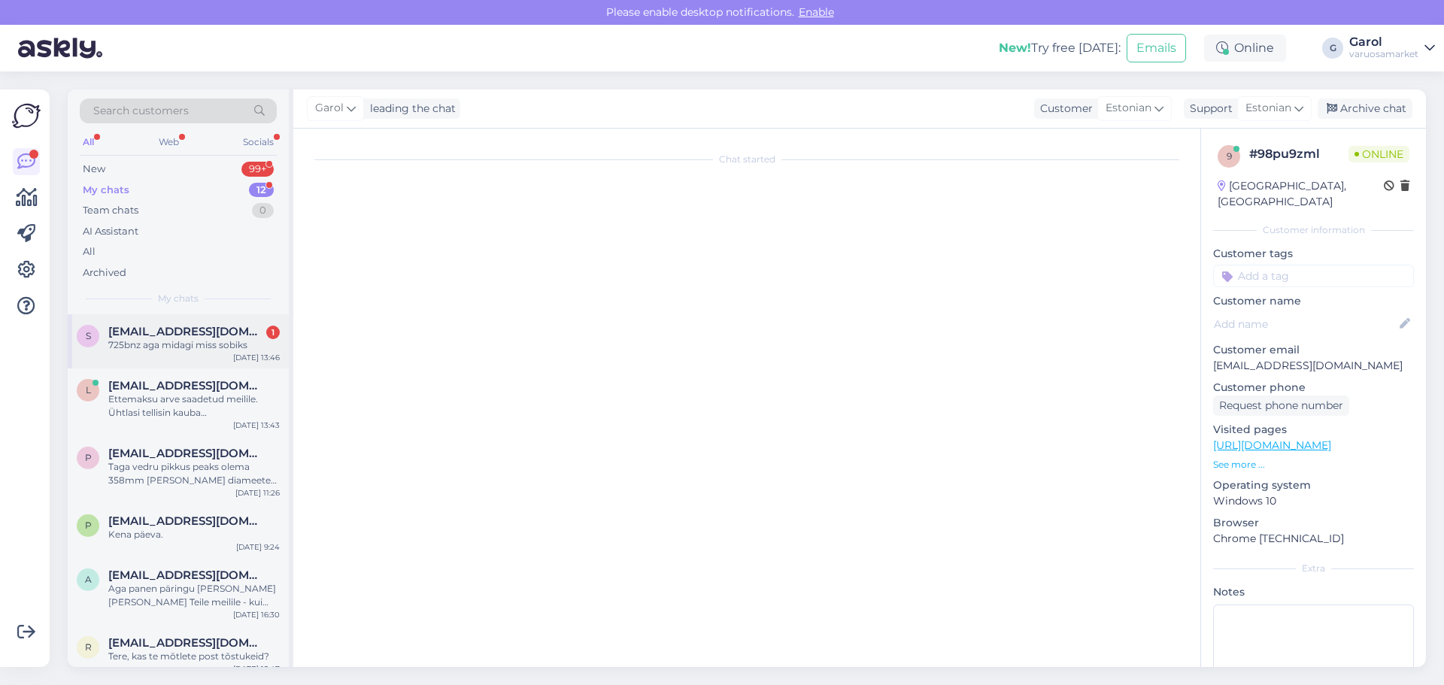
scroll to position [1082, 0]
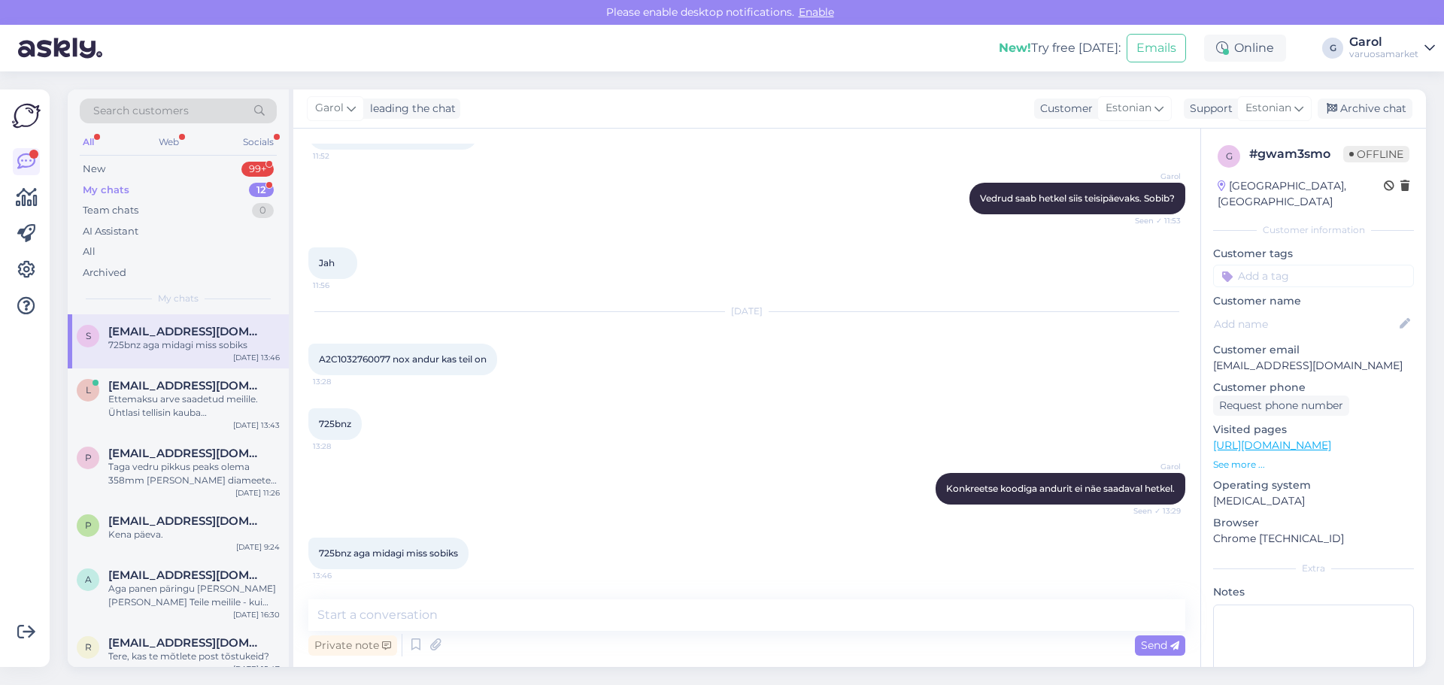
click at [340, 429] on span "725bnz" at bounding box center [335, 423] width 32 height 11
copy div "725bnz 13:28"
click at [338, 358] on span "A2C1032760077 nox andur kas teil on" at bounding box center [403, 359] width 168 height 11
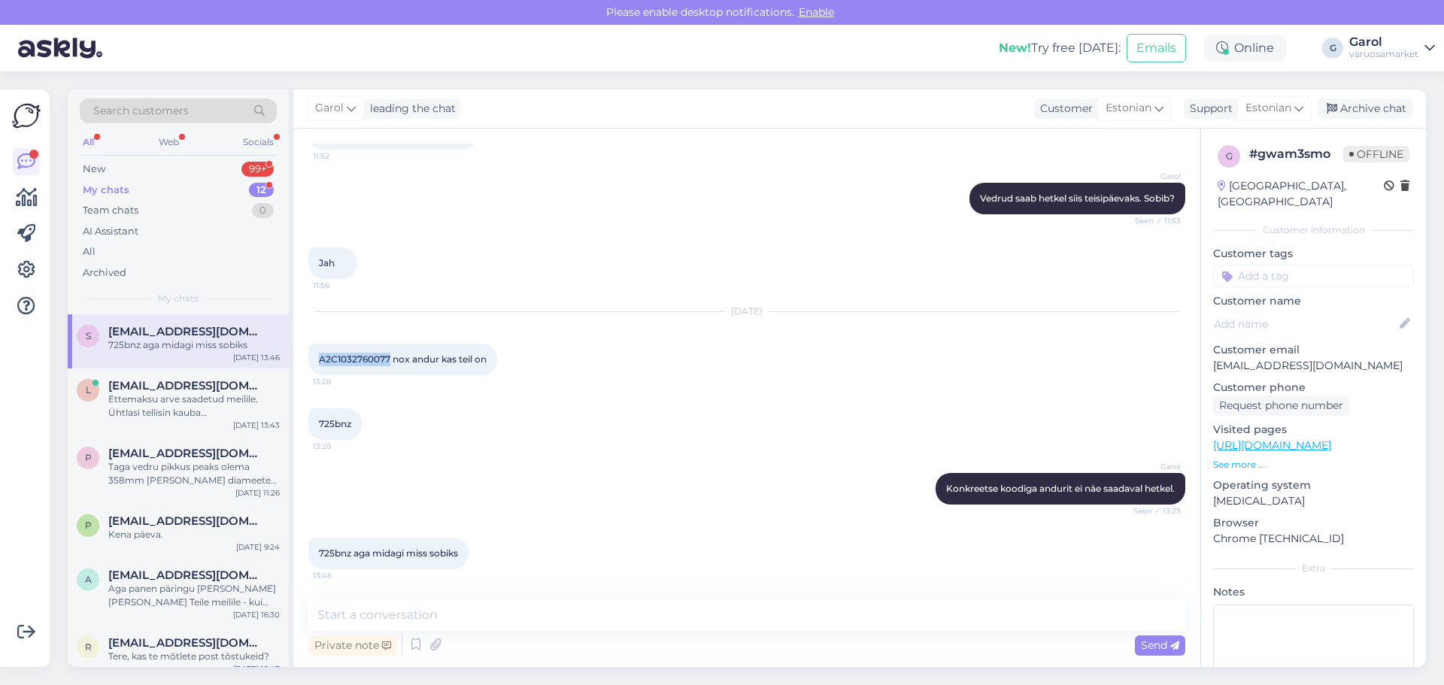
click at [338, 357] on span "A2C1032760077 nox andur kas teil on" at bounding box center [403, 359] width 168 height 11
copy span "A2C1032760077"
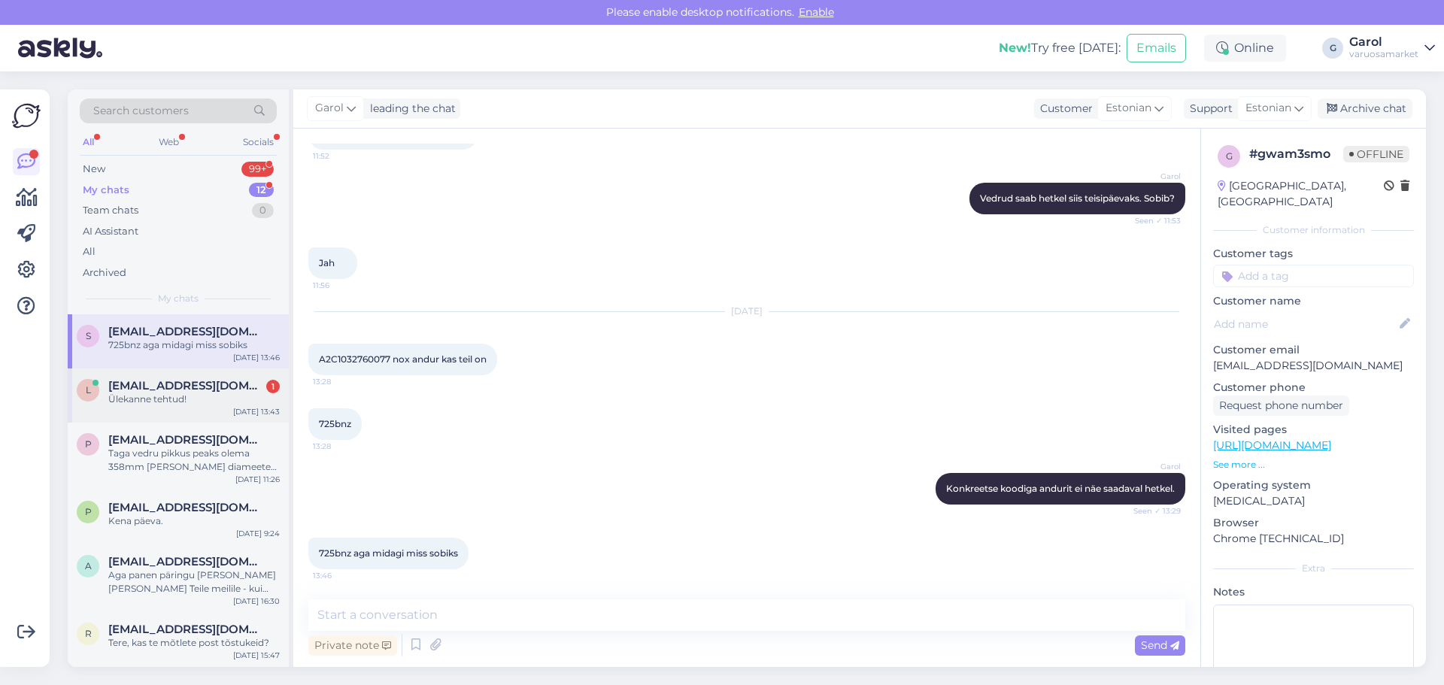
click at [175, 402] on div "Ülekanne tehtud!" at bounding box center [194, 400] width 172 height 14
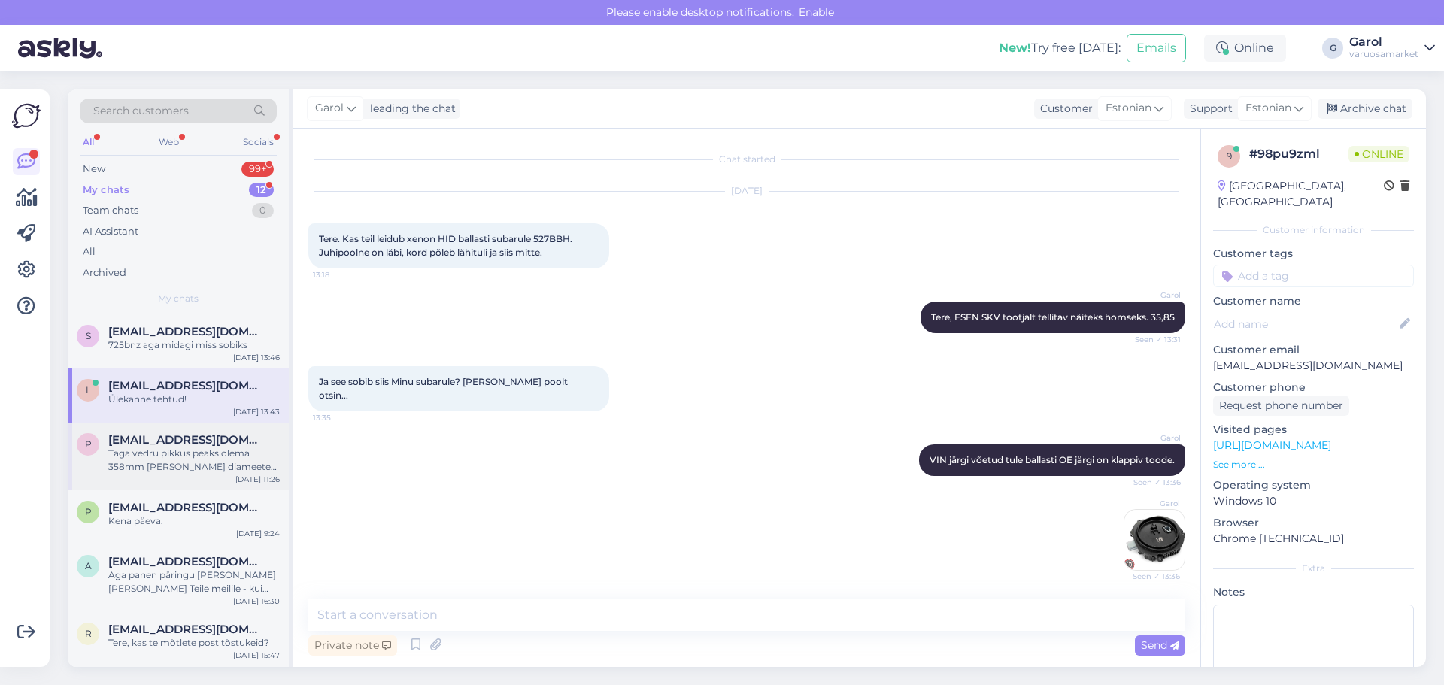
scroll to position [1495, 0]
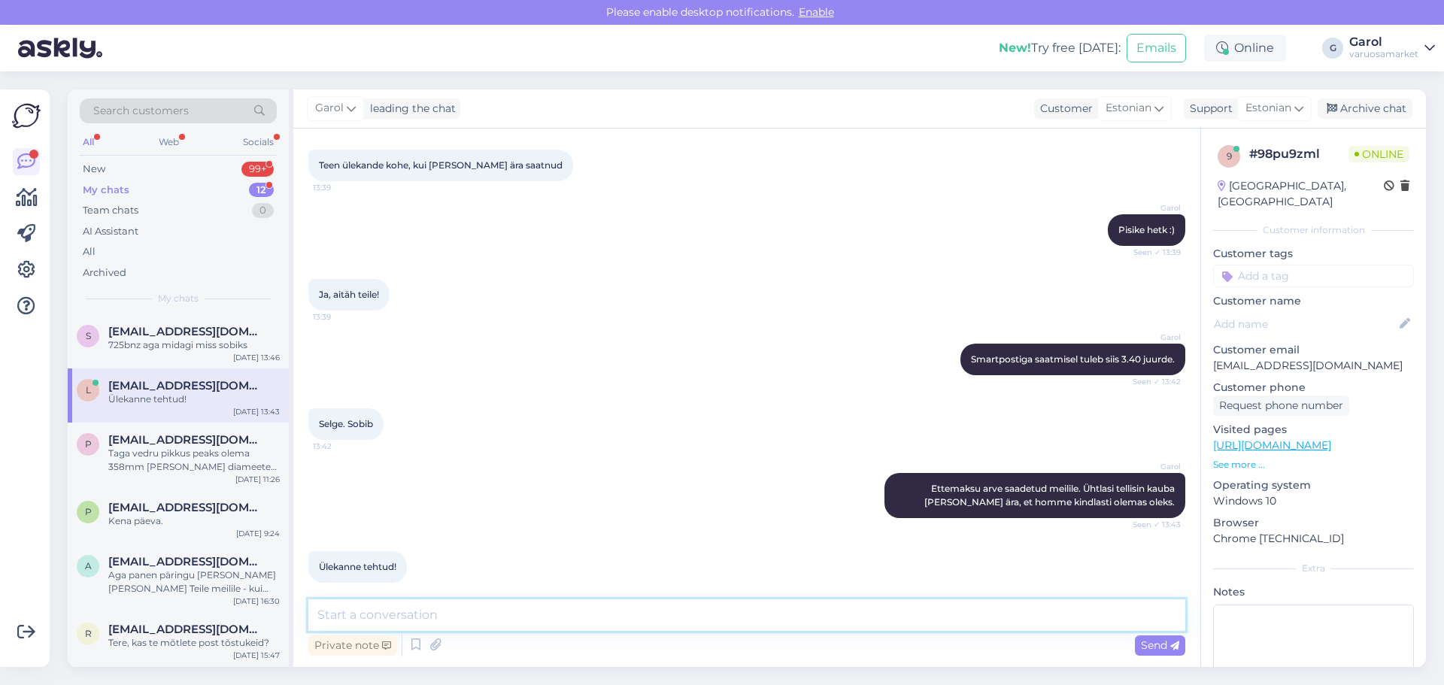
click at [463, 621] on textarea at bounding box center [746, 616] width 877 height 32
type textarea "Super! Homme saame kauba välja saata ja Laupäeval peaks juba [GEOGRAPHIC_DATA] …"
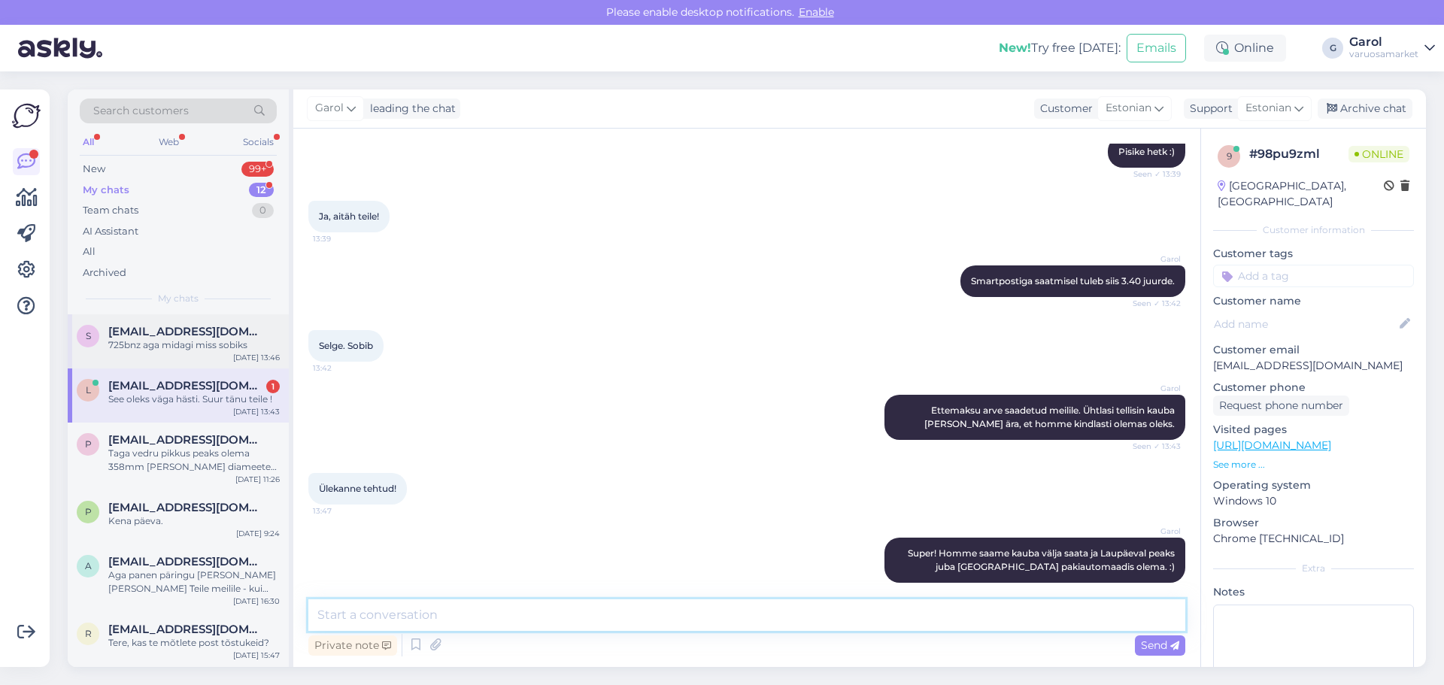
scroll to position [1638, 0]
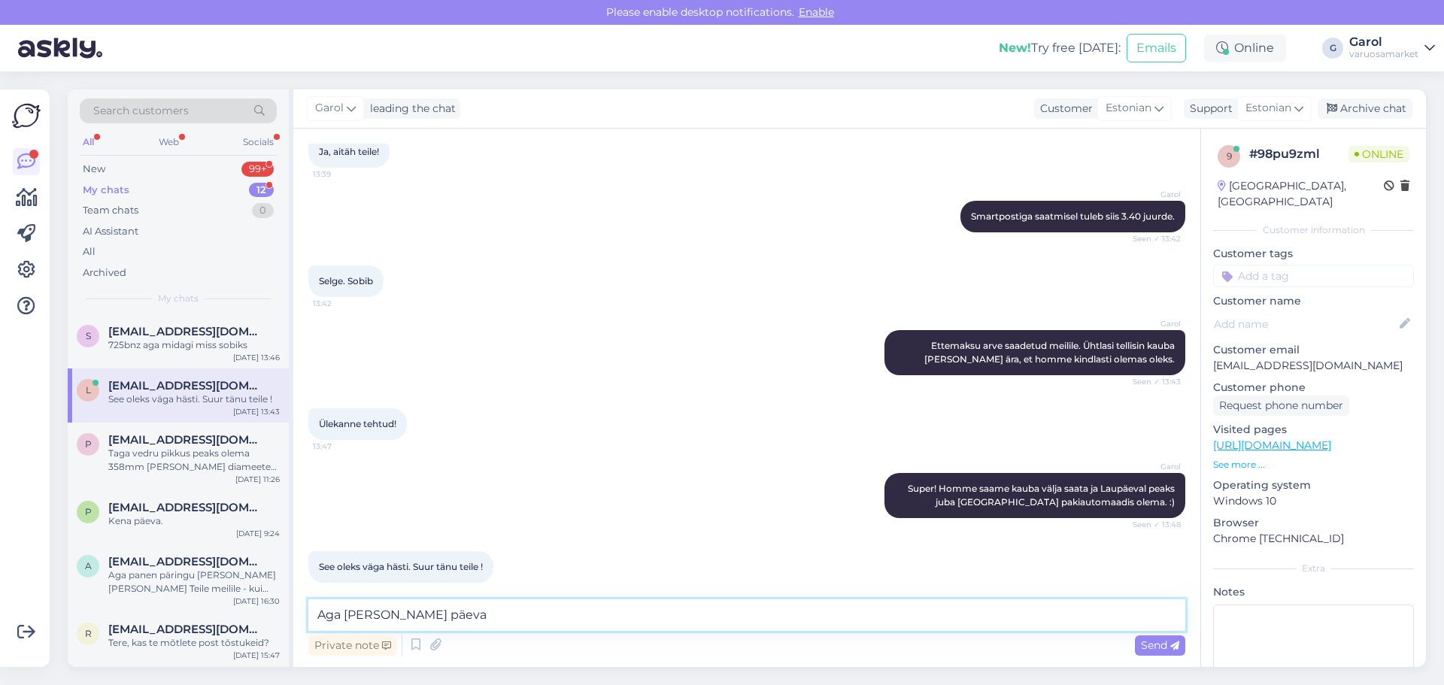
type textarea "Aga [PERSON_NAME] päeva."
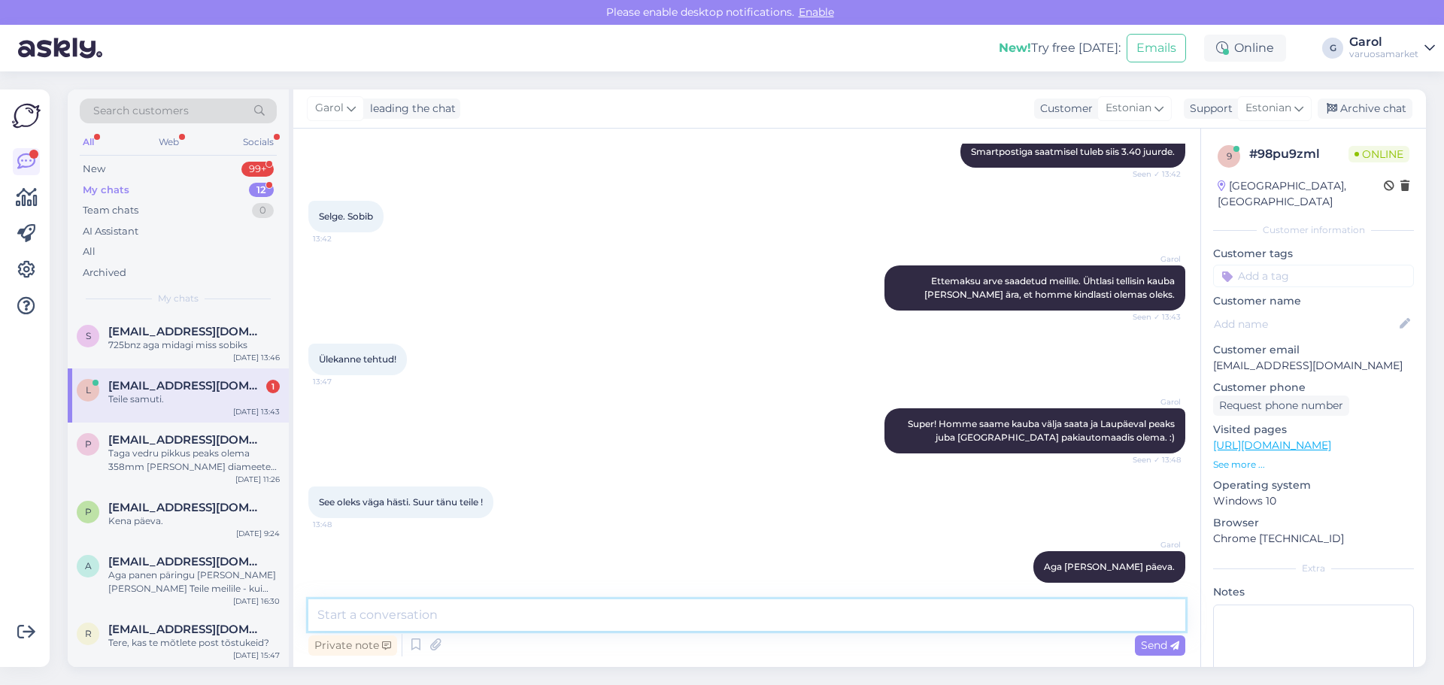
scroll to position [1768, 0]
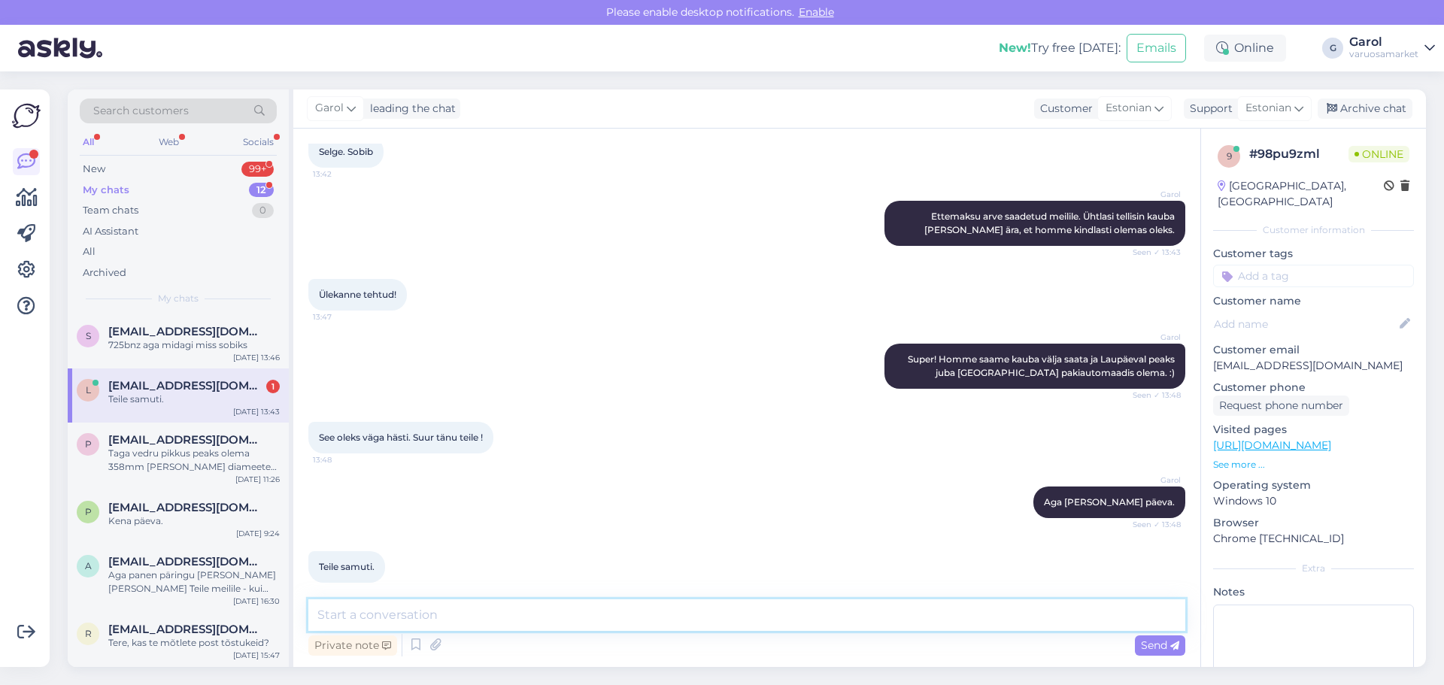
click at [563, 610] on textarea at bounding box center [746, 616] width 877 height 32
type textarea "Oyodo tootjalt homseks, 204eur"
click at [639, 626] on textarea "Oyodo tootjalt homseks, 204eur" at bounding box center [746, 616] width 877 height 32
